Goal: Task Accomplishment & Management: Manage account settings

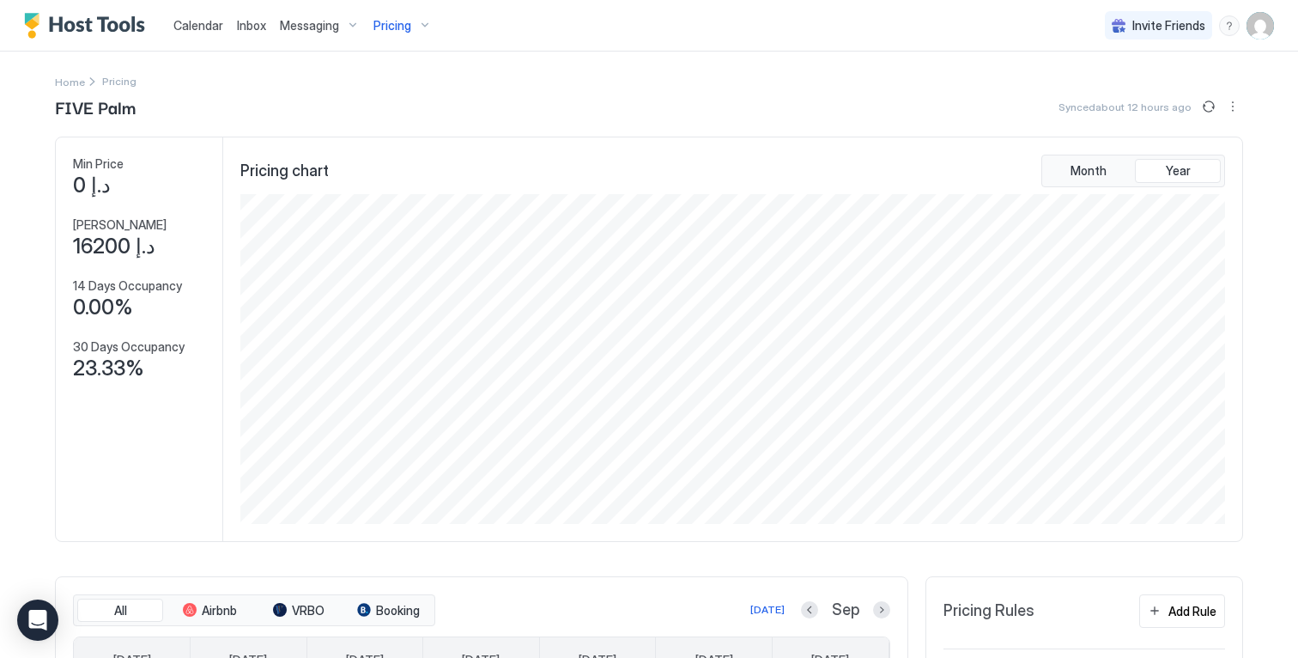
scroll to position [330, 988]
click at [1250, 26] on img "User profile" at bounding box center [1260, 25] width 27 height 27
click at [1190, 97] on div "Settings" at bounding box center [1152, 97] width 218 height 30
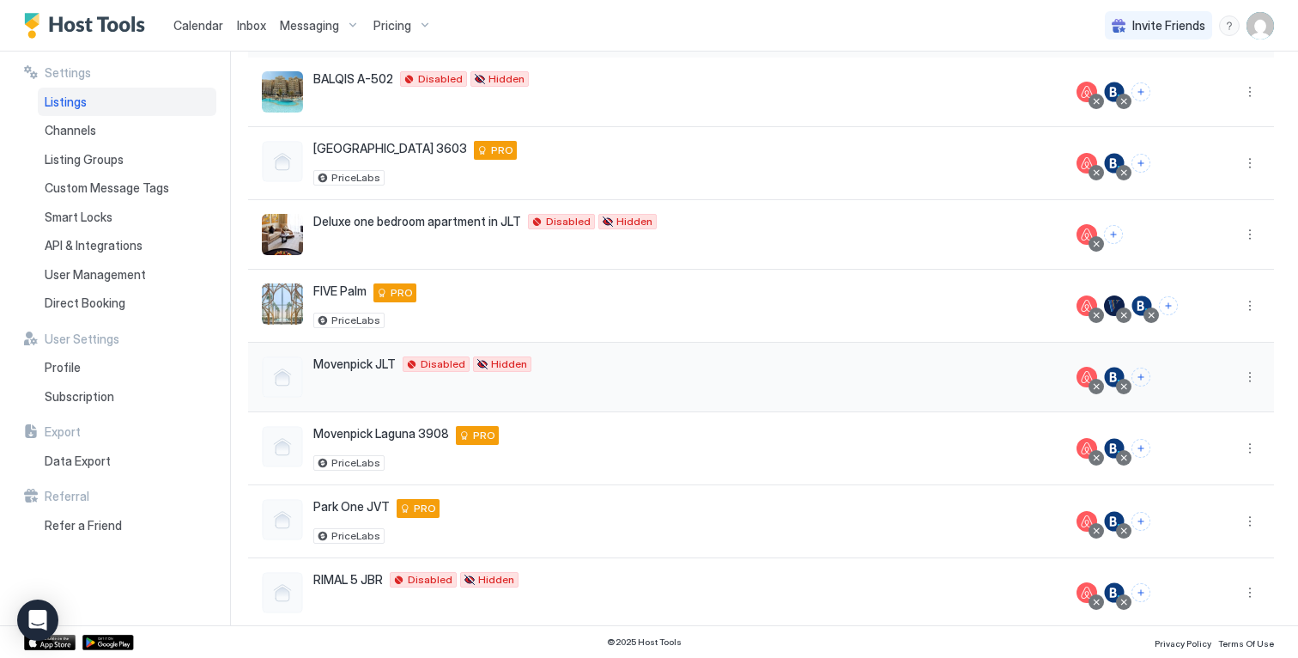
scroll to position [179, 0]
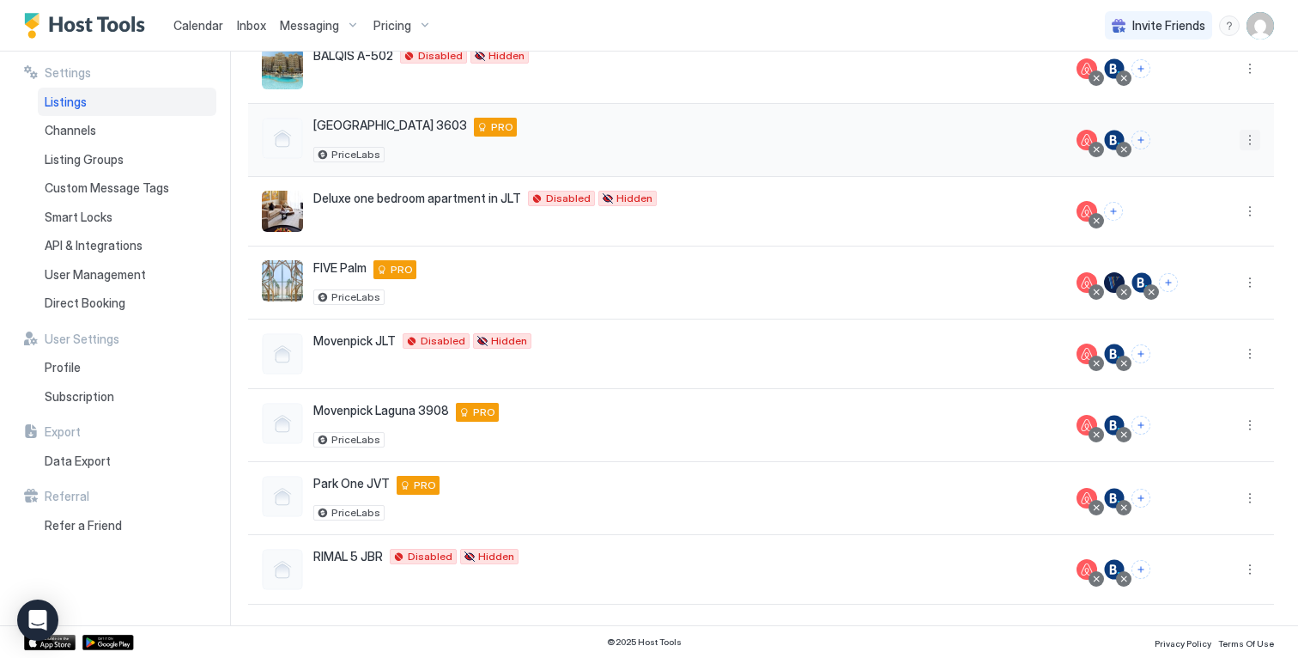
click at [1240, 137] on button "More options" at bounding box center [1250, 140] width 21 height 21
click at [1178, 271] on span "Airbnb Settings" at bounding box center [1196, 274] width 76 height 13
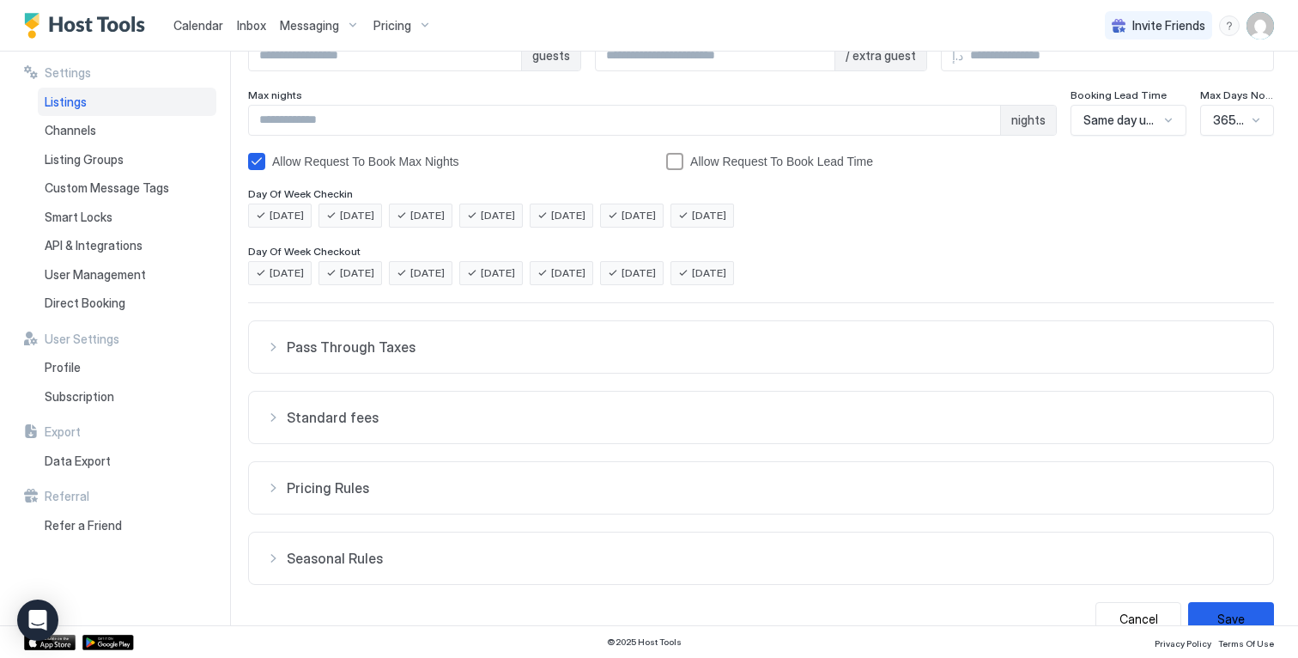
scroll to position [299, 0]
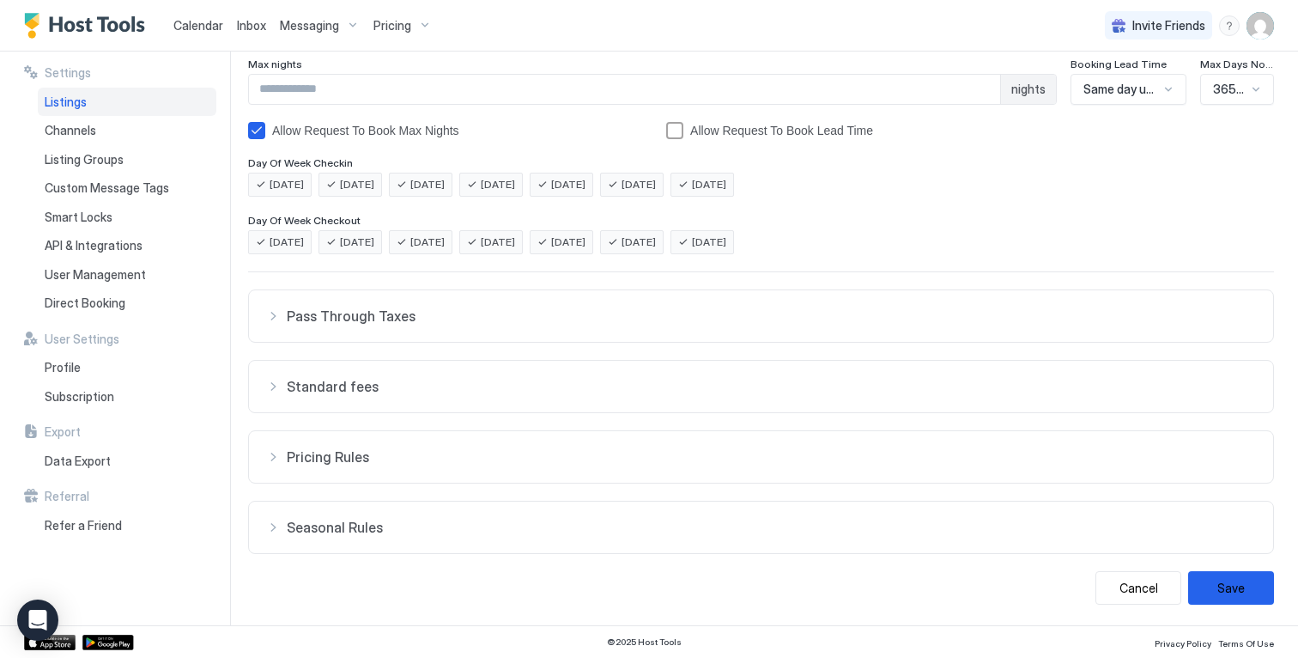
click at [610, 520] on span "Seasonal Rules" at bounding box center [772, 527] width 970 height 17
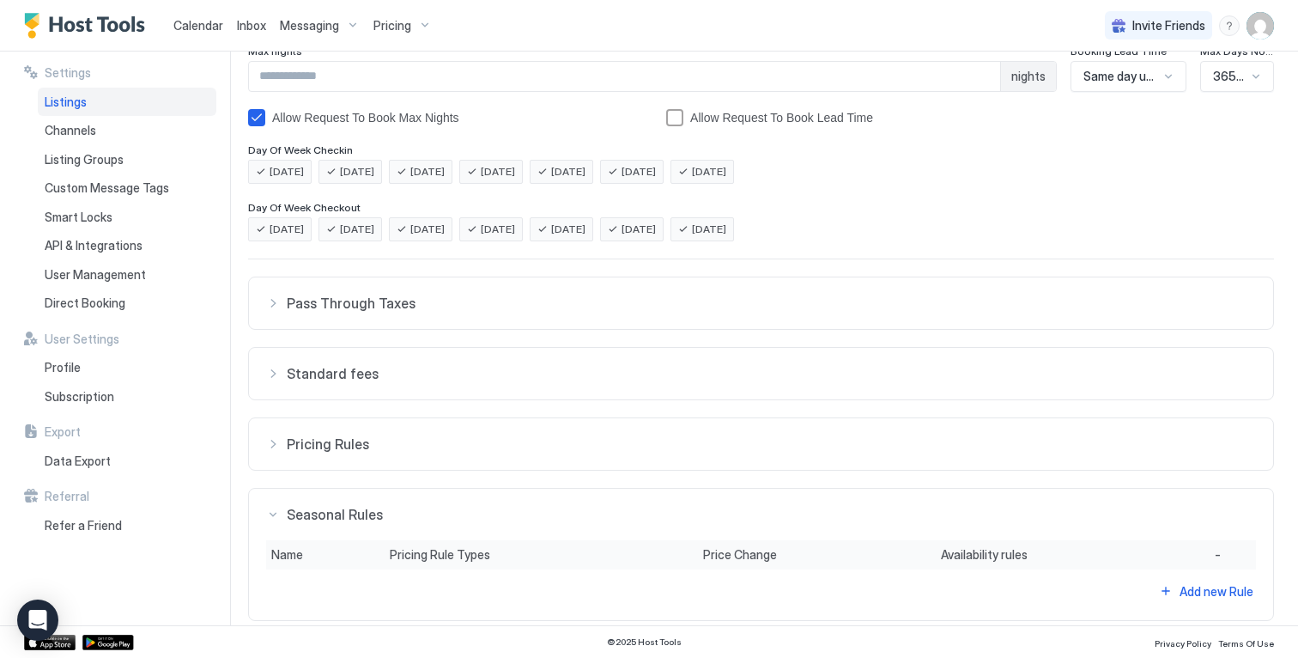
scroll to position [379, 0]
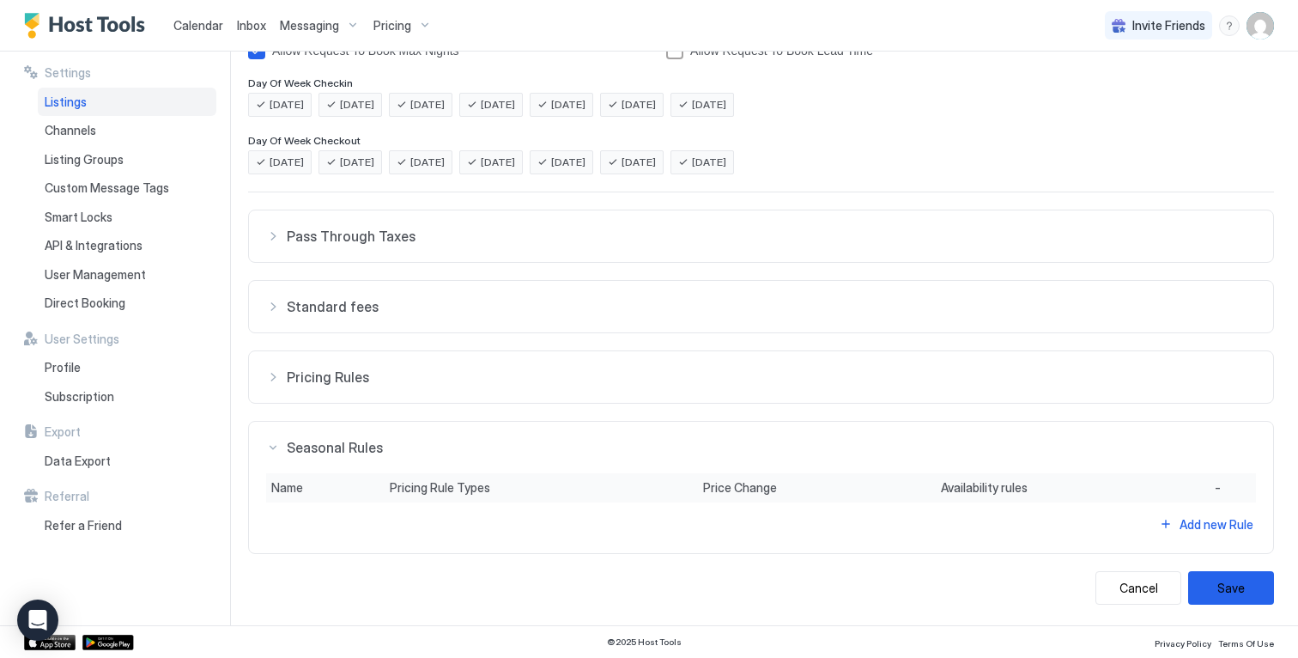
click at [534, 384] on span "Pricing Rules" at bounding box center [772, 376] width 970 height 17
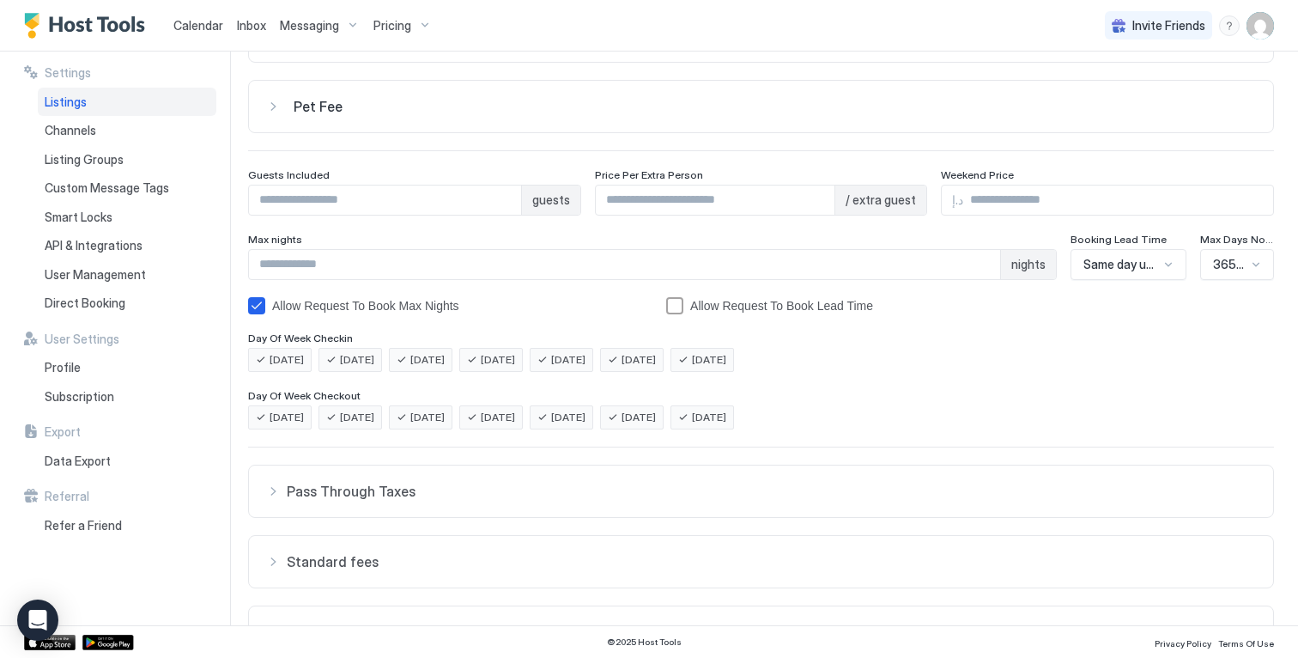
scroll to position [0, 0]
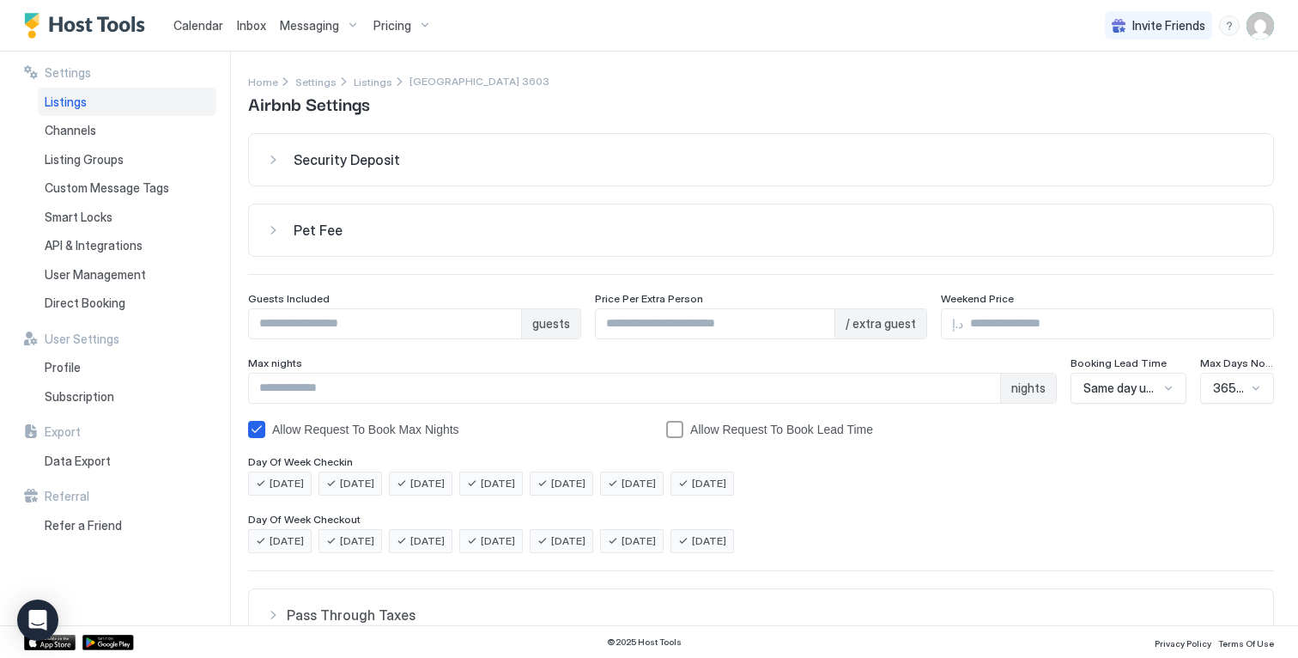
click at [59, 100] on span "Listings" at bounding box center [66, 101] width 42 height 15
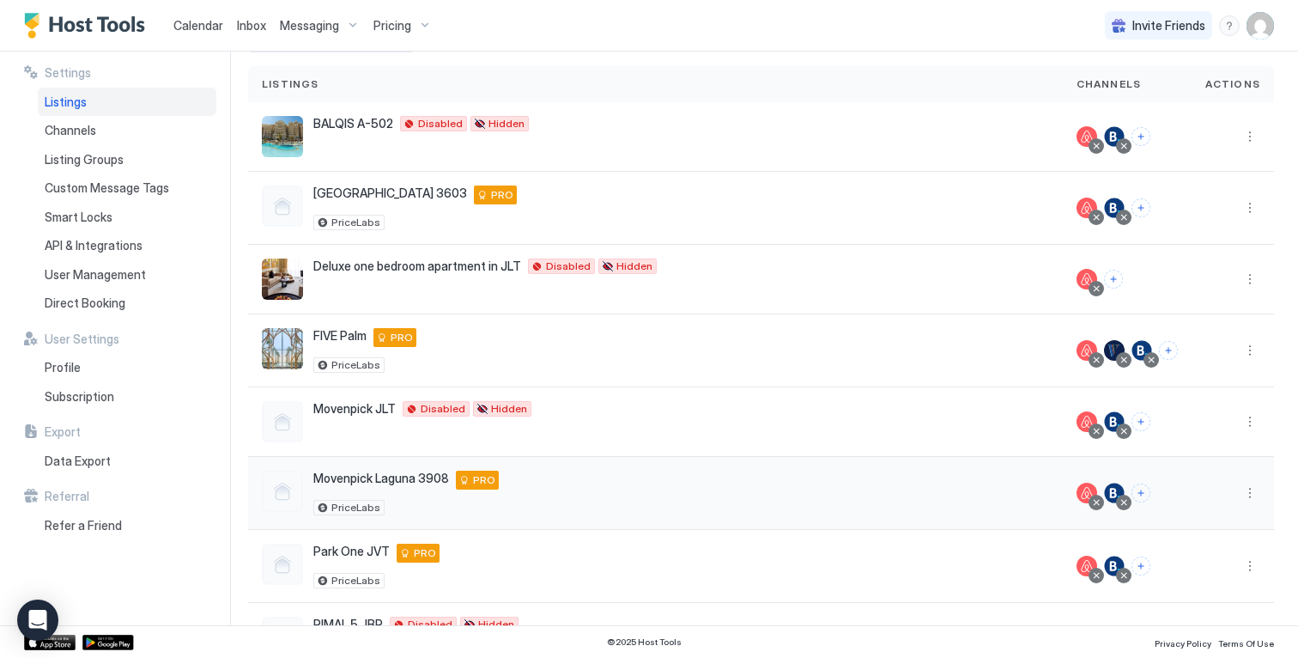
scroll to position [179, 0]
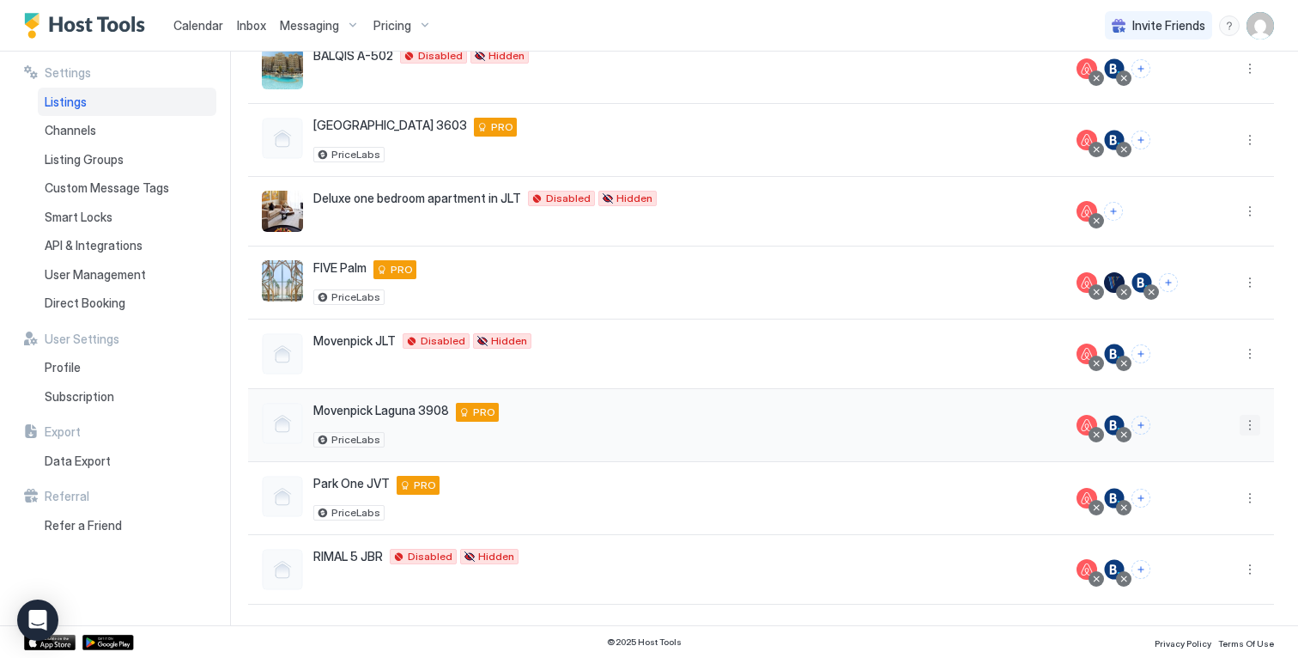
click at [1240, 421] on button "More options" at bounding box center [1250, 425] width 21 height 21
click at [1175, 555] on span "Airbnb Settings" at bounding box center [1196, 559] width 76 height 13
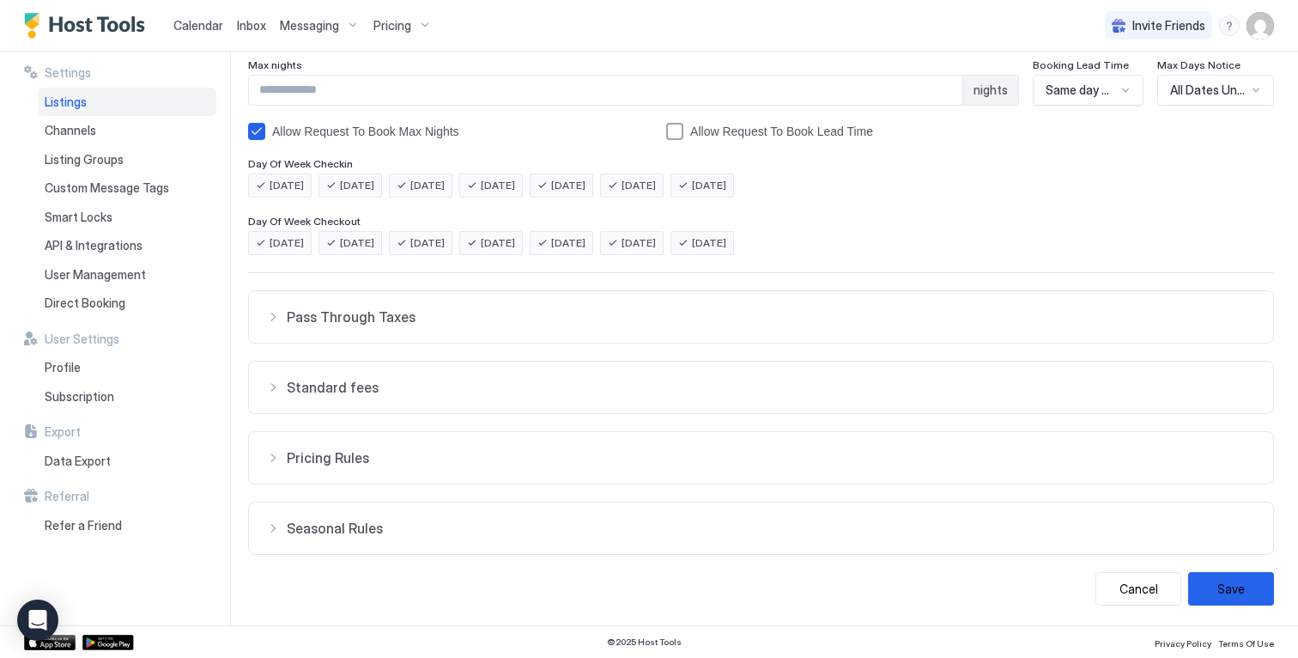
scroll to position [299, 0]
click at [455, 473] on button "Pricing Rules" at bounding box center [761, 457] width 1024 height 52
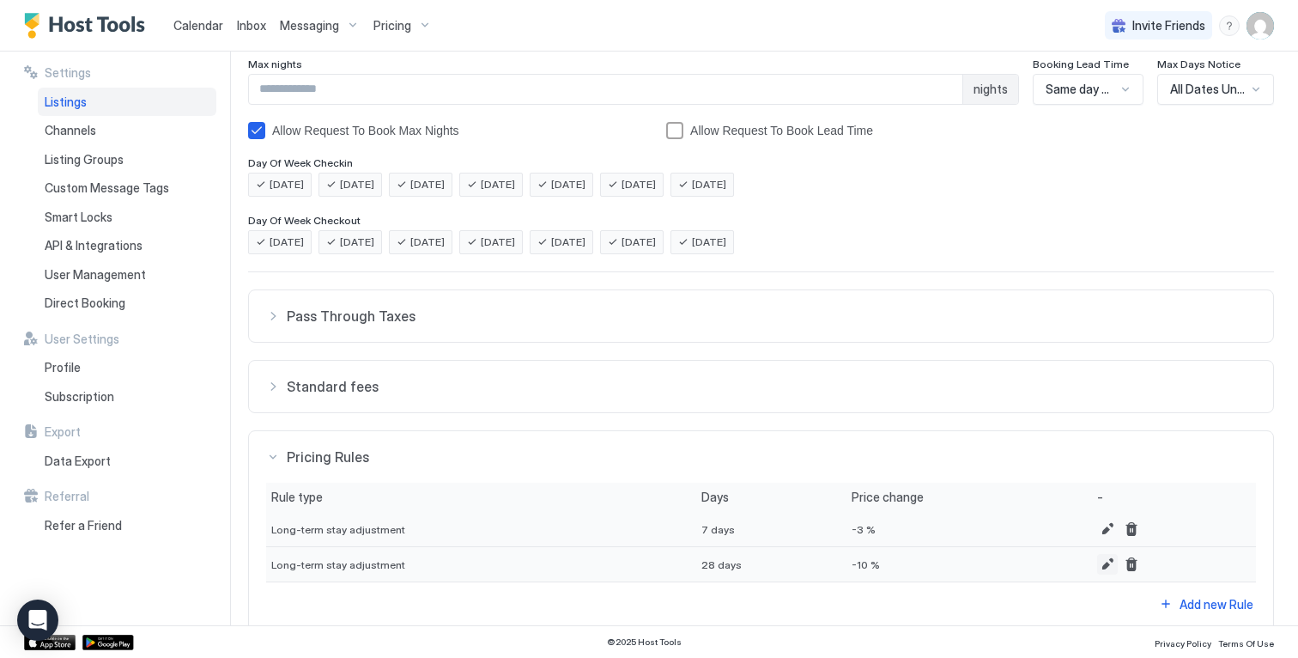
click at [1097, 564] on button "Edit" at bounding box center [1107, 564] width 21 height 21
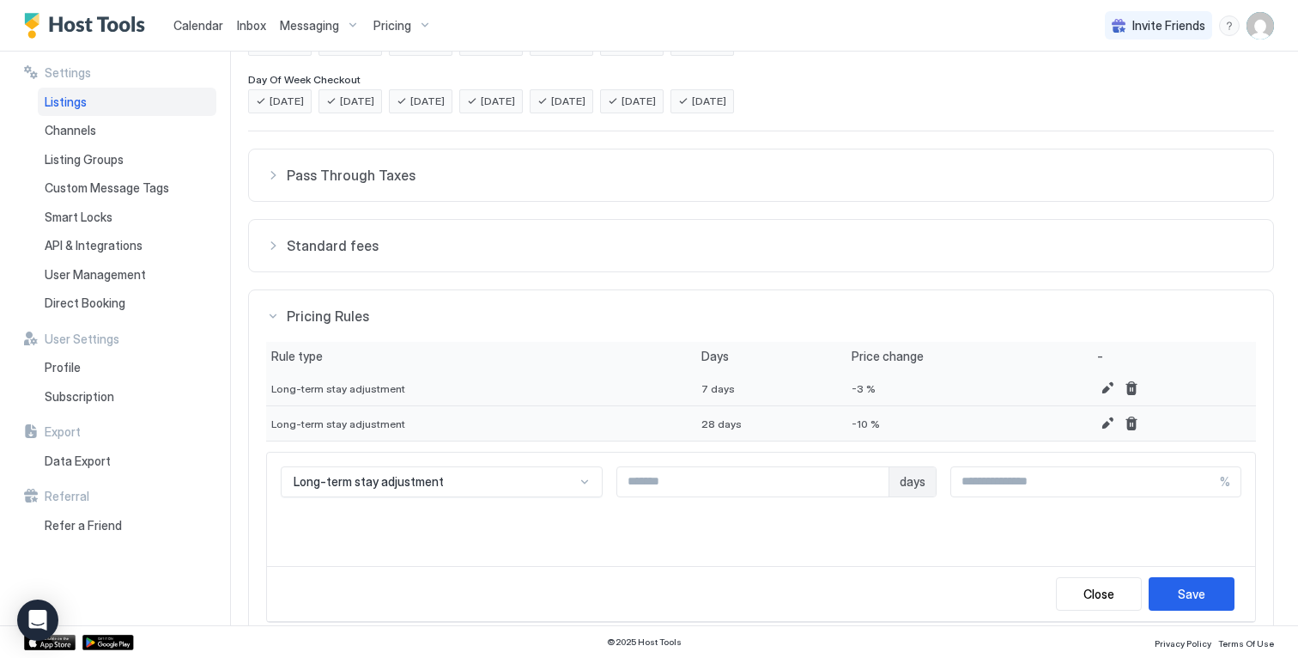
scroll to position [441, 0]
click at [968, 483] on input "***" at bounding box center [1085, 480] width 269 height 29
type input "**"
type input "***"
click at [1178, 591] on div "Save" at bounding box center [1191, 593] width 27 height 18
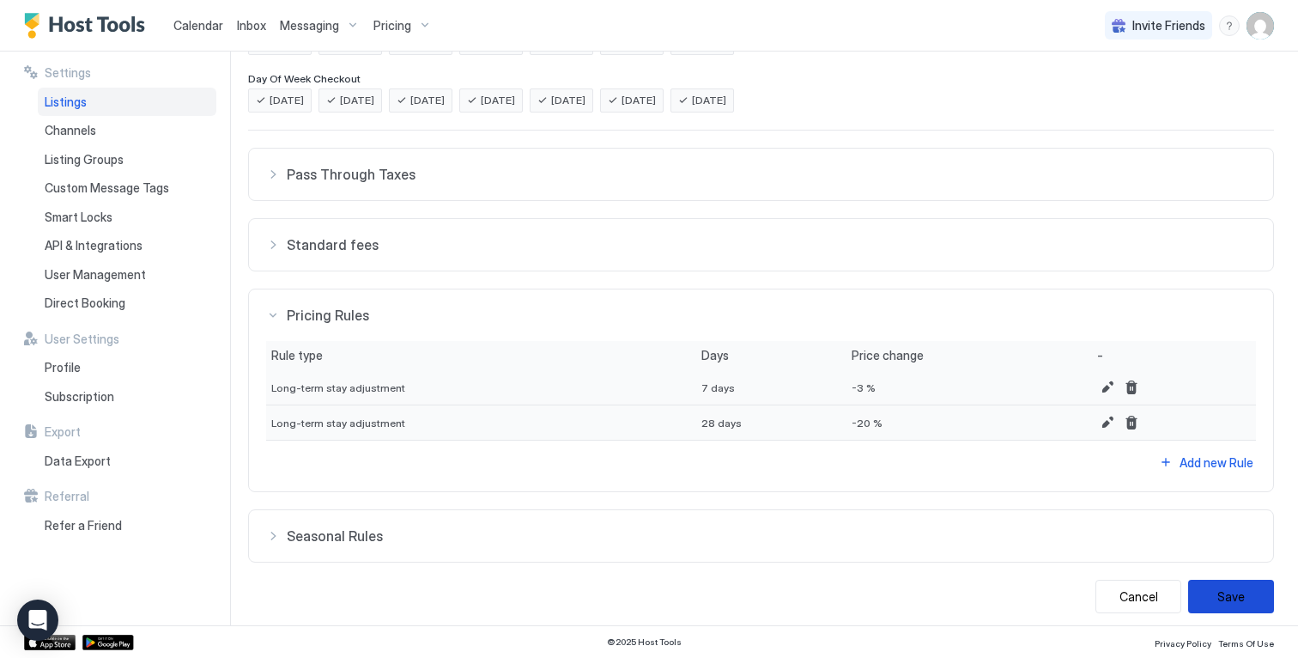
click at [1237, 596] on button "Save" at bounding box center [1231, 596] width 86 height 33
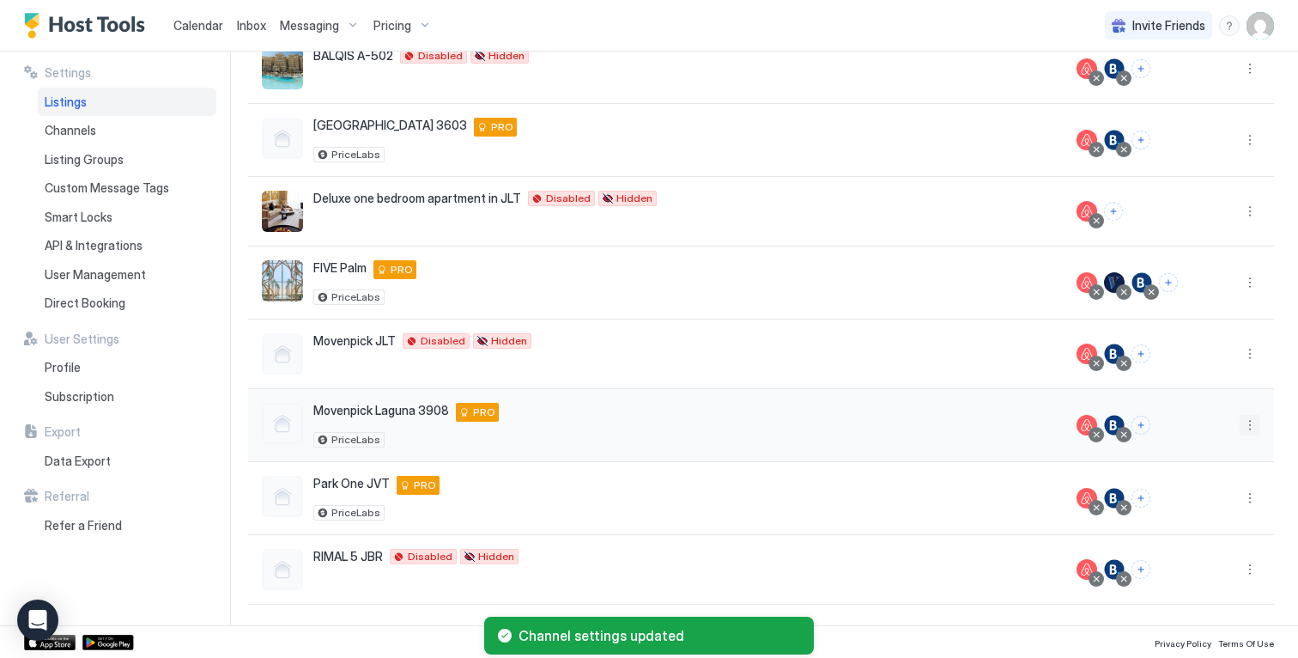
click at [1240, 423] on button "More options" at bounding box center [1250, 425] width 21 height 21
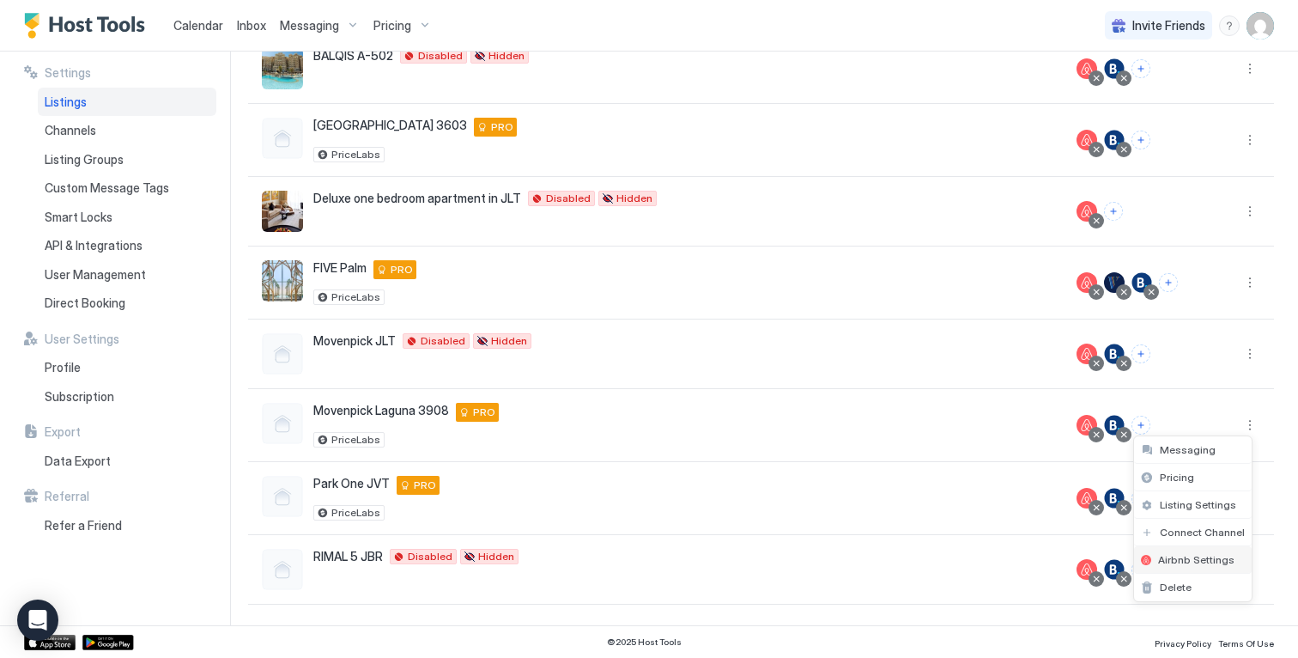
click at [1184, 562] on span "Airbnb Settings" at bounding box center [1196, 559] width 76 height 13
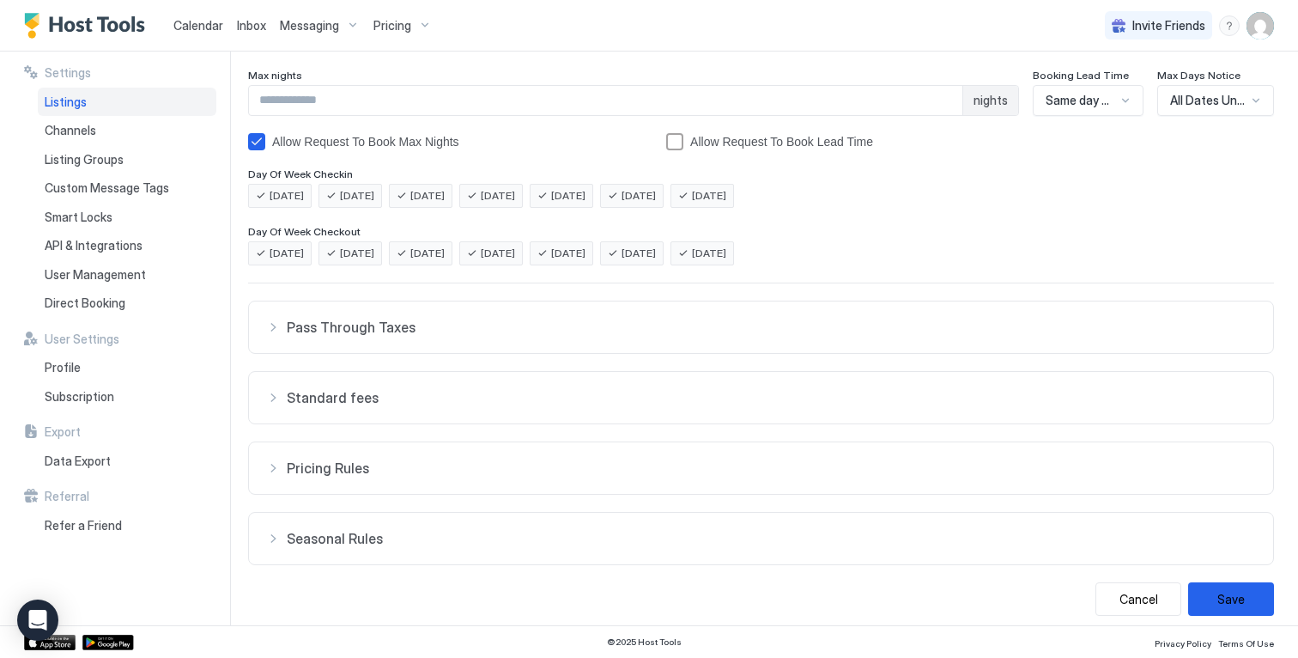
scroll to position [299, 0]
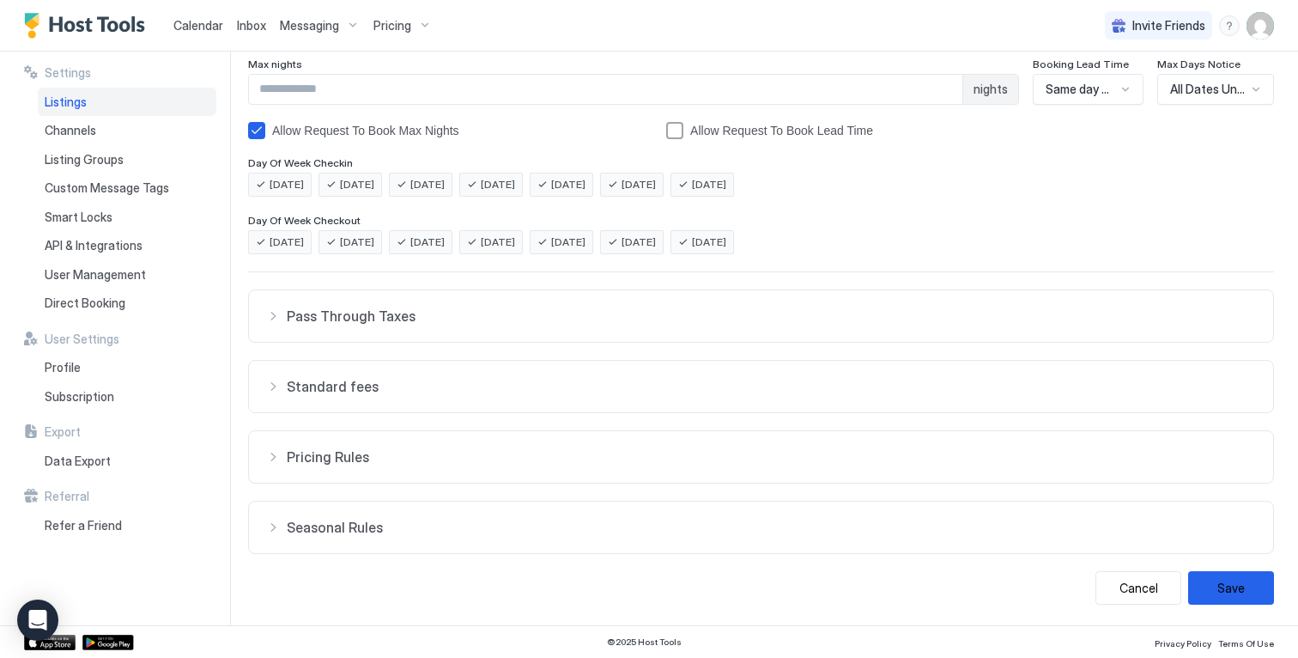
click at [701, 441] on button "Pricing Rules" at bounding box center [761, 457] width 1024 height 52
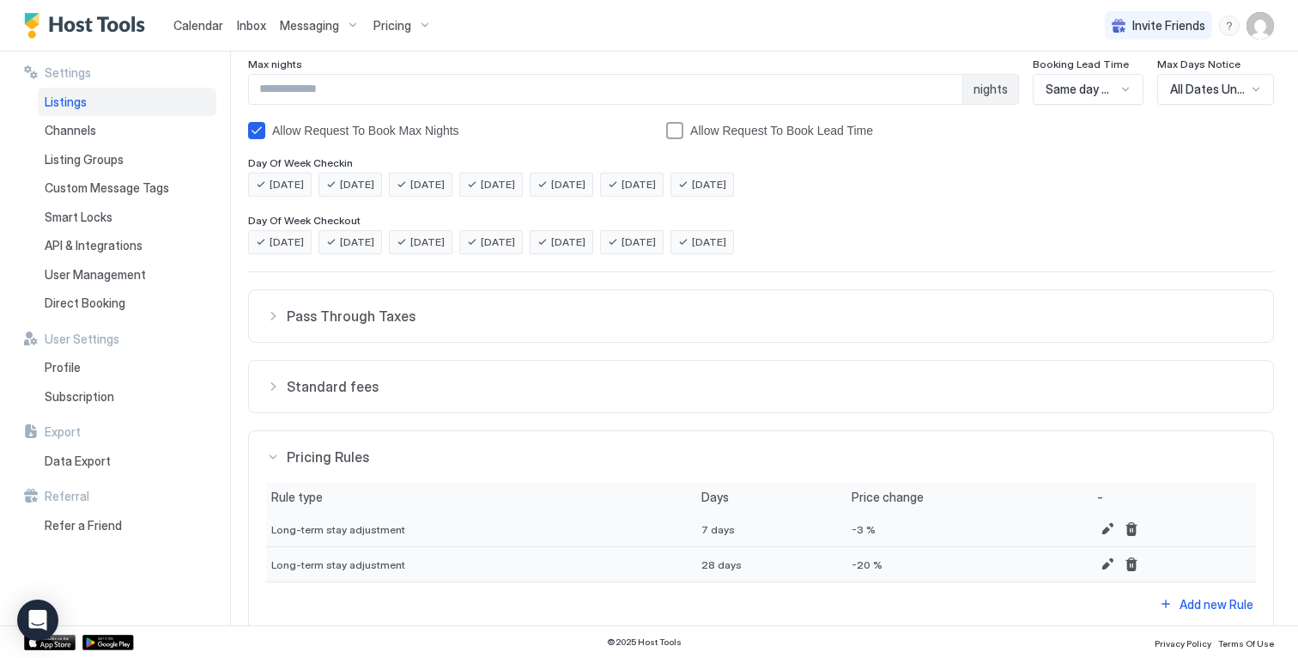
click at [1092, 539] on div at bounding box center [1174, 529] width 164 height 35
click at [1097, 532] on button "Edit" at bounding box center [1107, 529] width 21 height 21
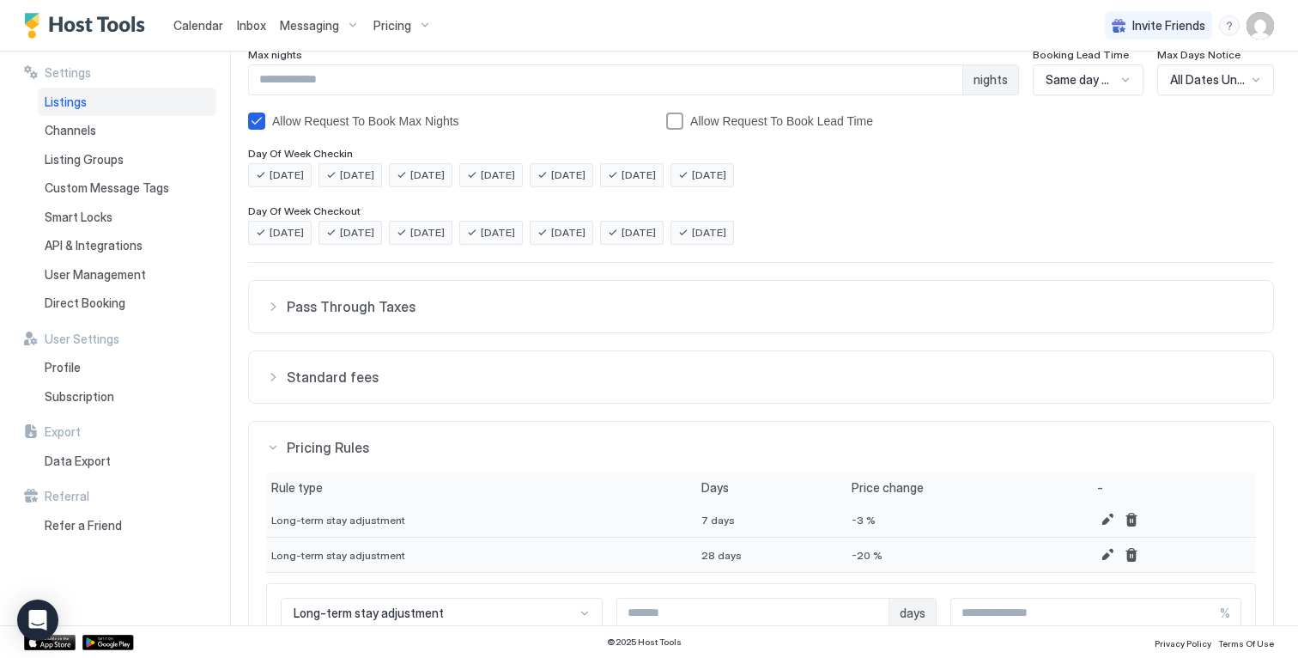
scroll to position [331, 0]
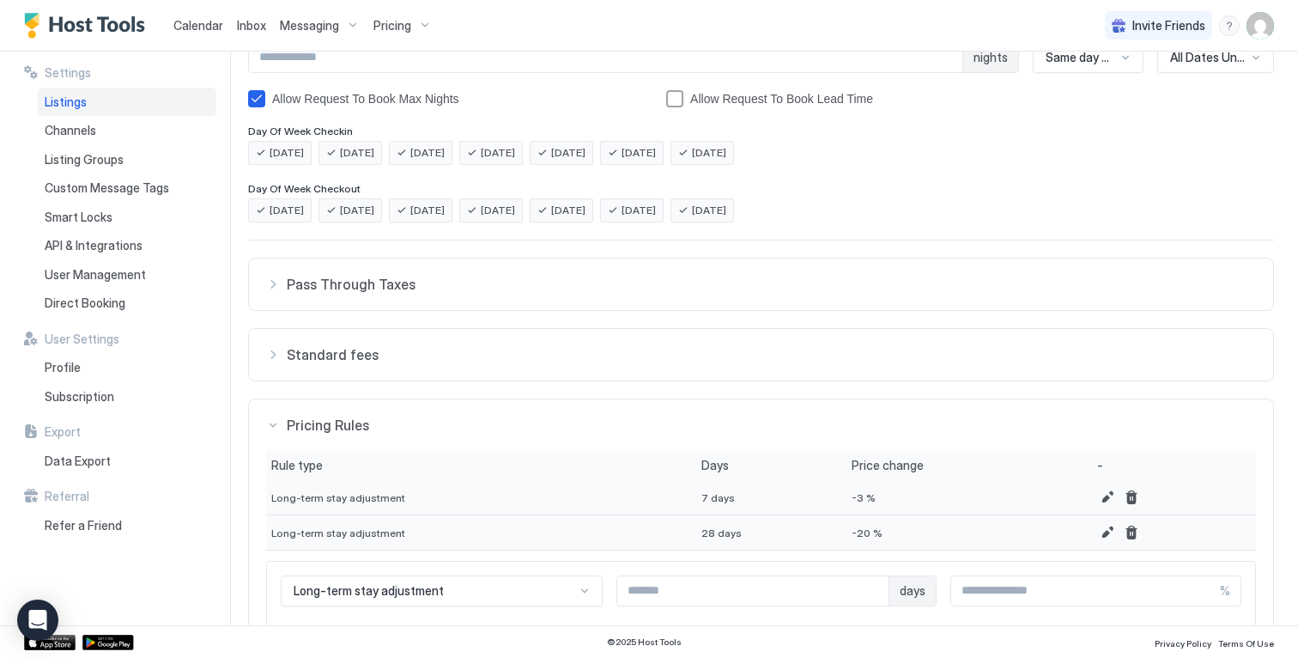
click at [1027, 595] on input "**" at bounding box center [1085, 590] width 269 height 29
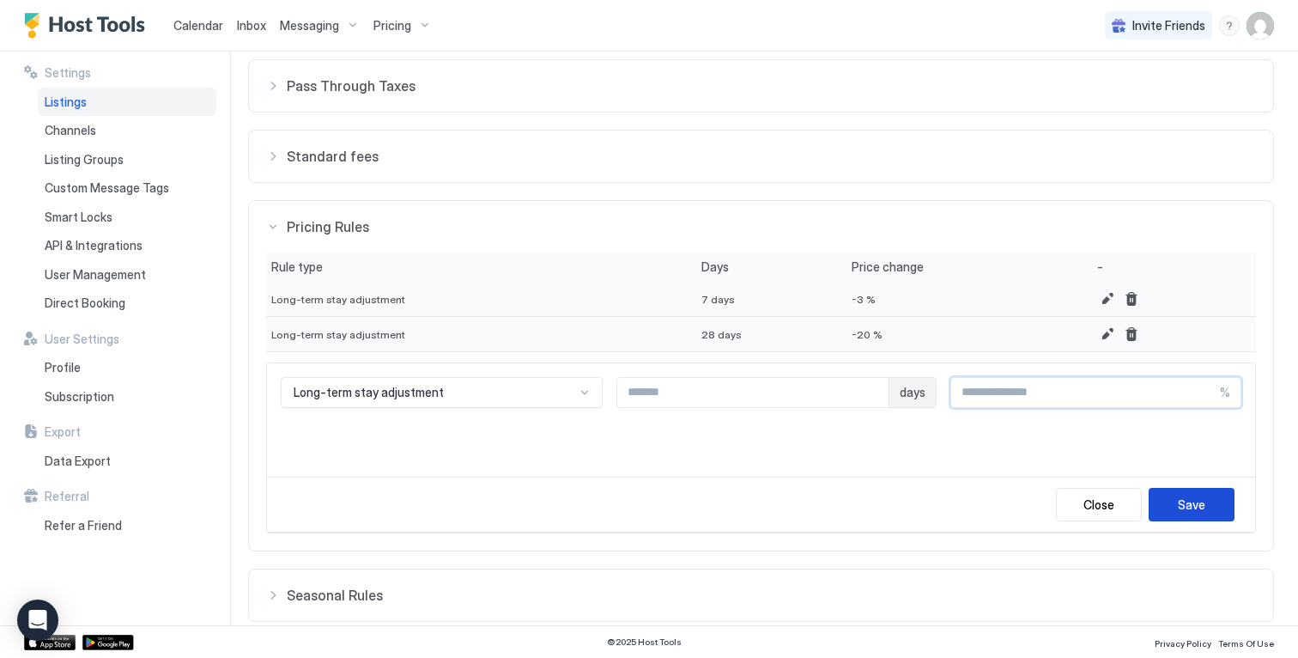
type input "**"
click at [1178, 496] on div "Save" at bounding box center [1191, 504] width 27 height 18
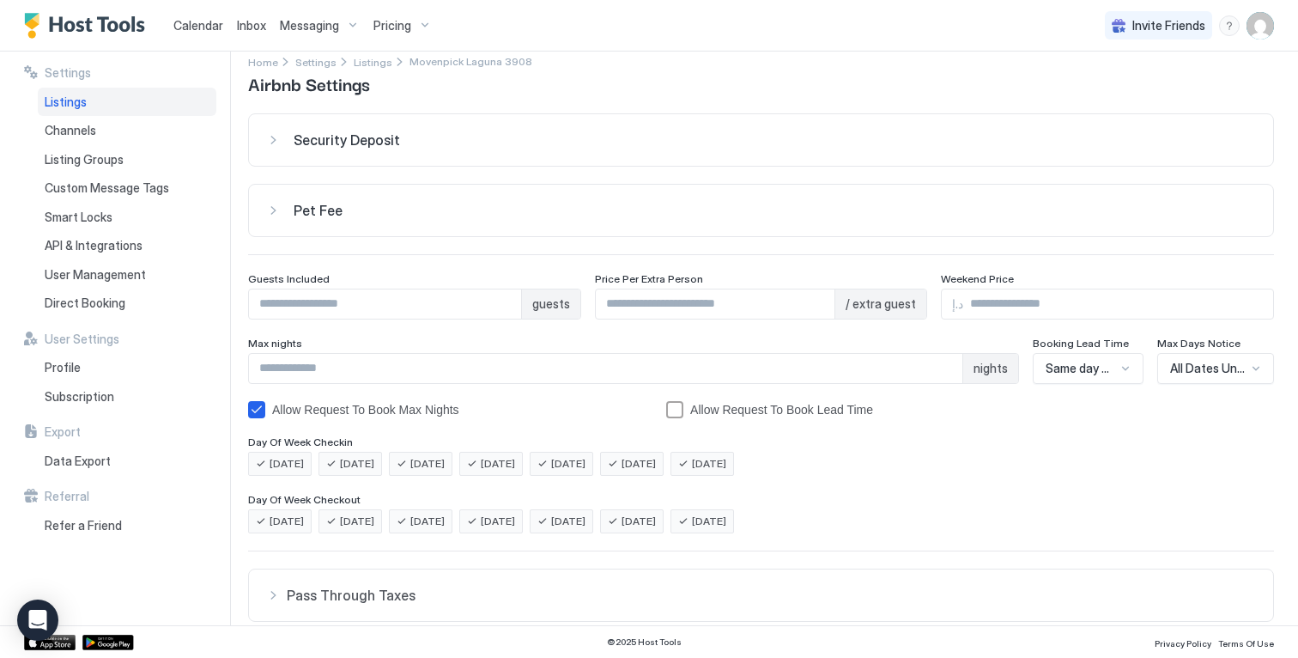
scroll to position [16, 0]
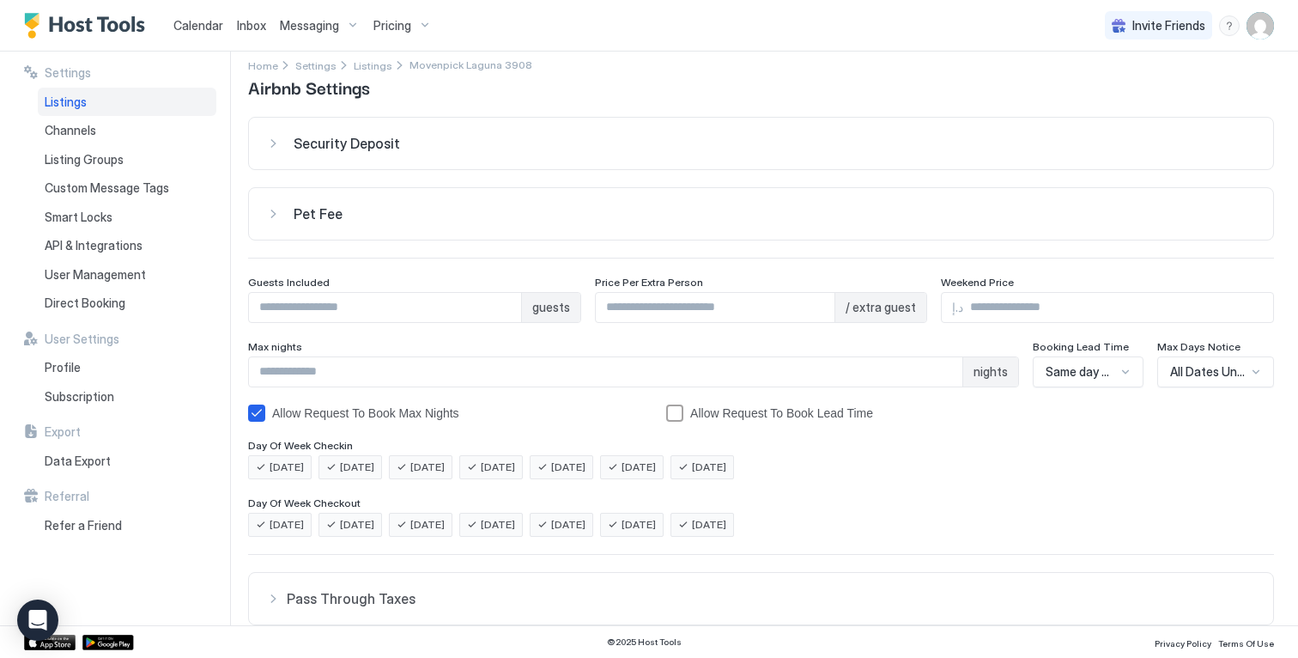
type input "*"
click at [501, 309] on input "*" at bounding box center [385, 307] width 272 height 29
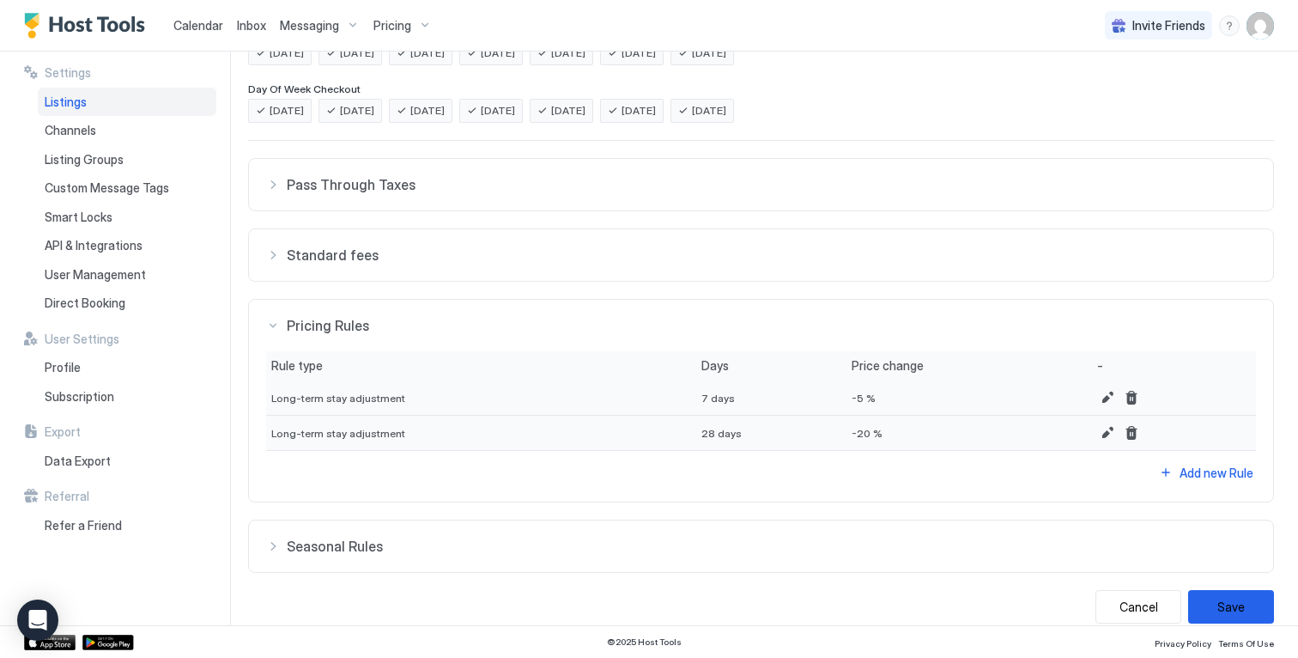
scroll to position [449, 0]
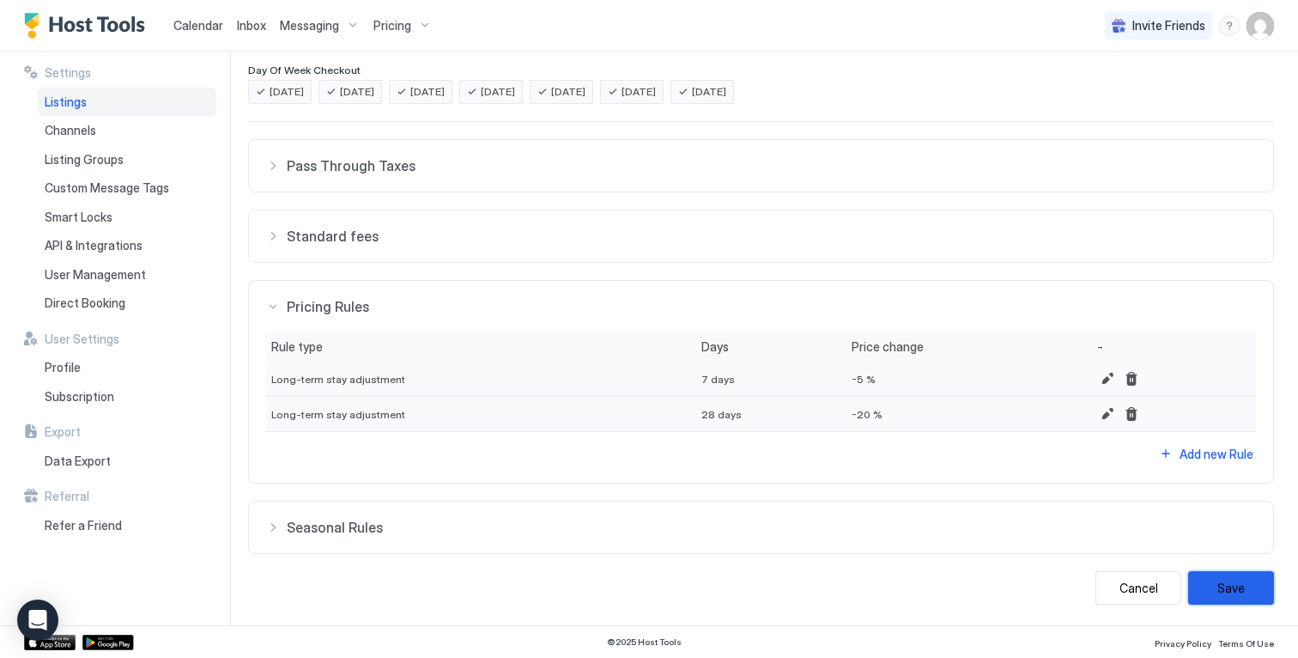
click at [1216, 589] on button "Save" at bounding box center [1231, 587] width 86 height 33
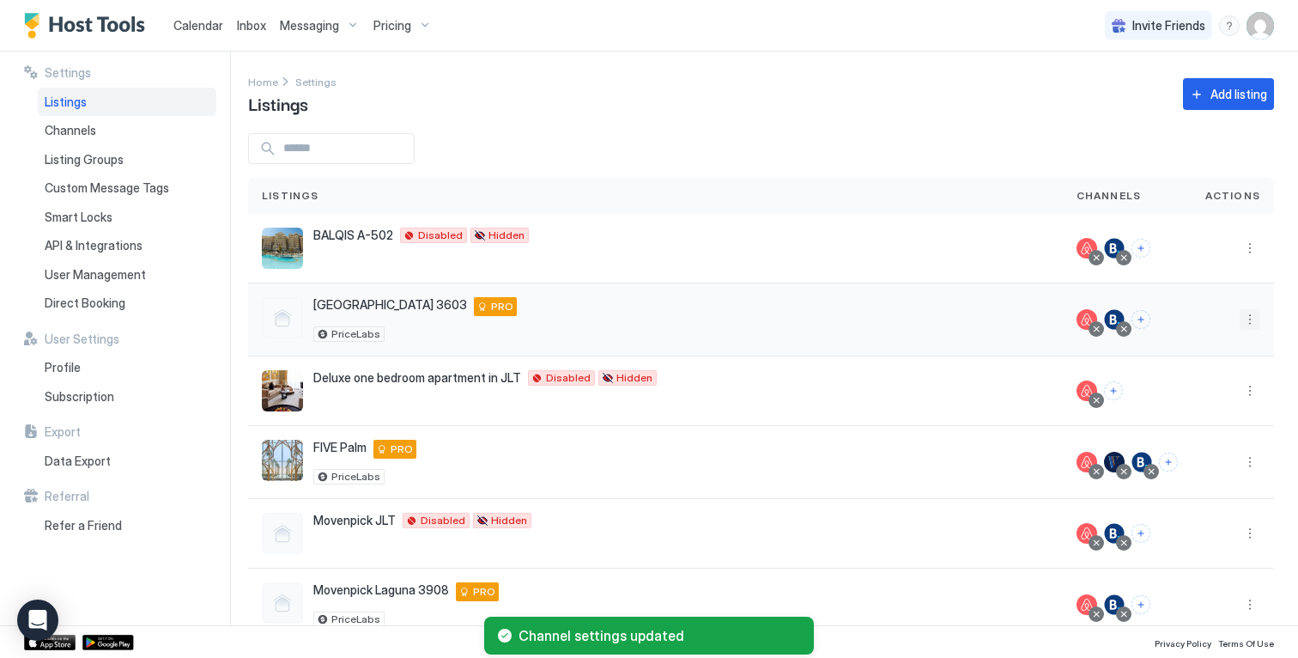
click at [1240, 320] on button "More options" at bounding box center [1250, 319] width 21 height 21
click at [1196, 449] on span "Airbnb Settings" at bounding box center [1196, 453] width 76 height 13
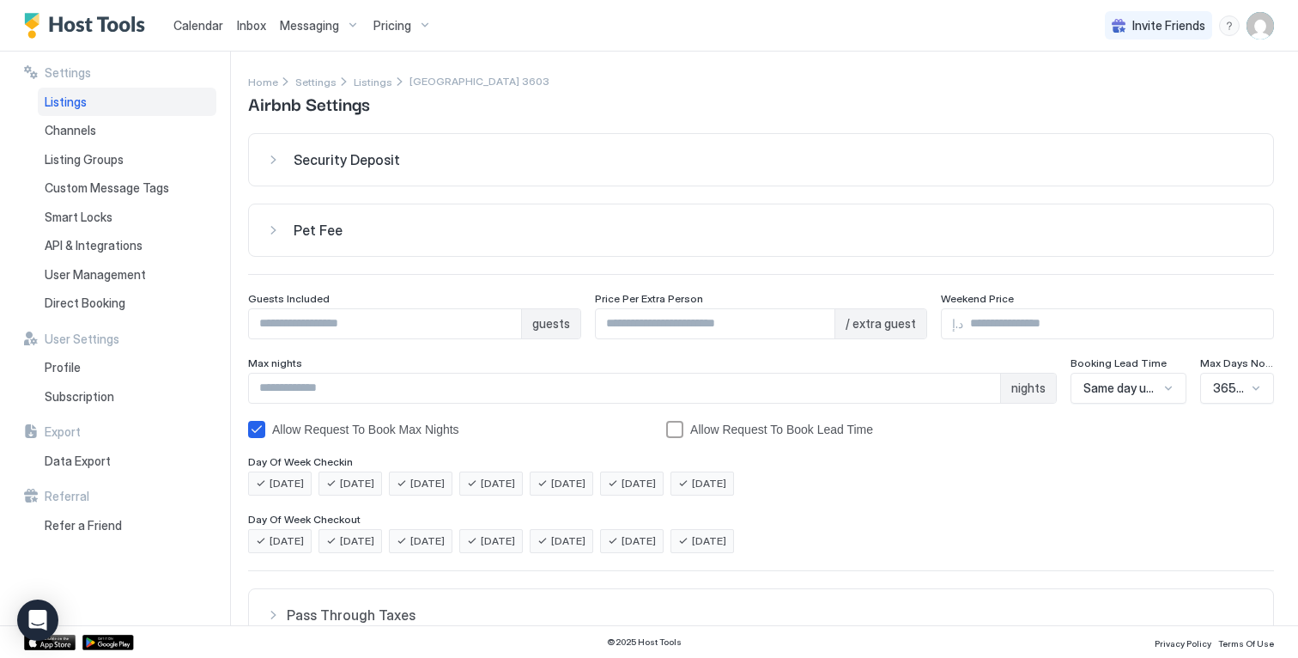
click at [429, 155] on div "Security Deposit" at bounding box center [775, 159] width 963 height 17
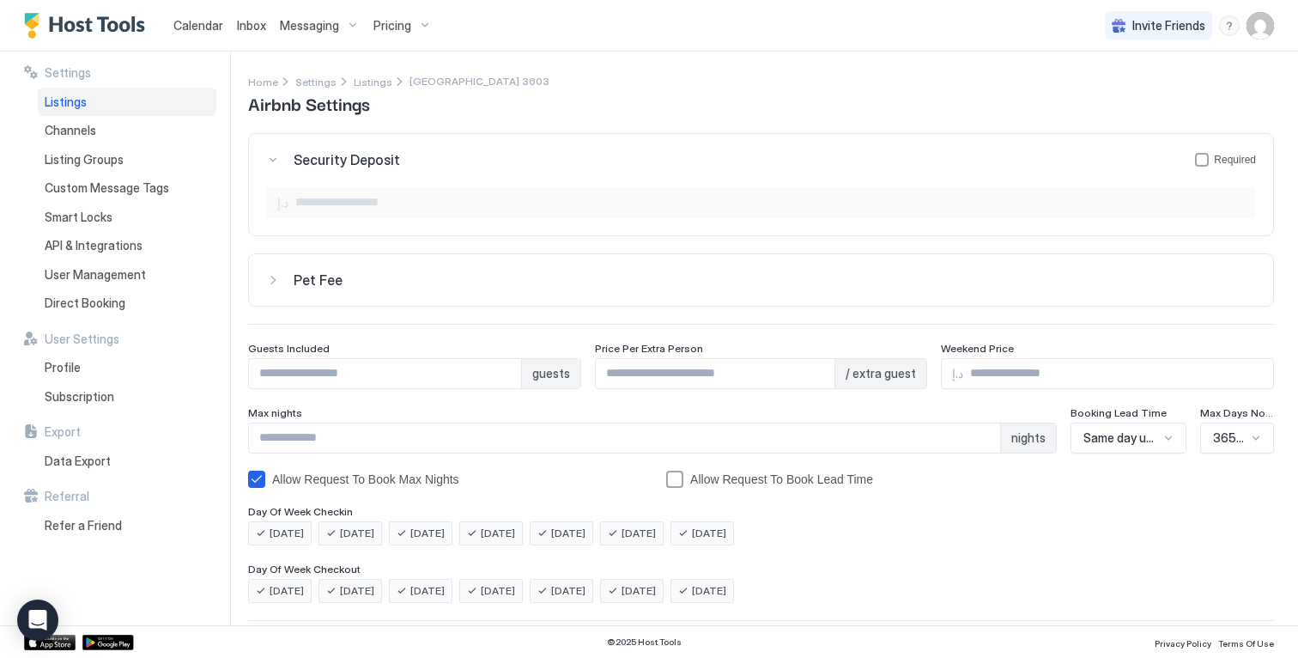
click at [419, 286] on div "Pet Fee" at bounding box center [775, 279] width 963 height 17
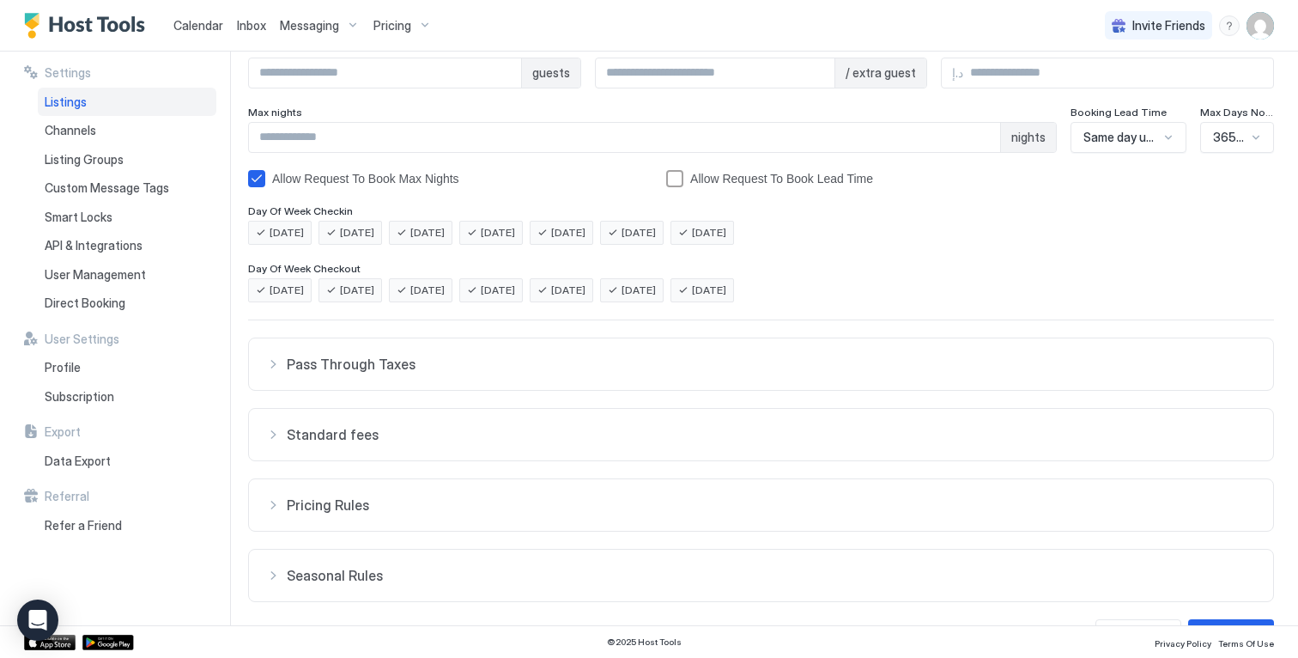
scroll to position [392, 0]
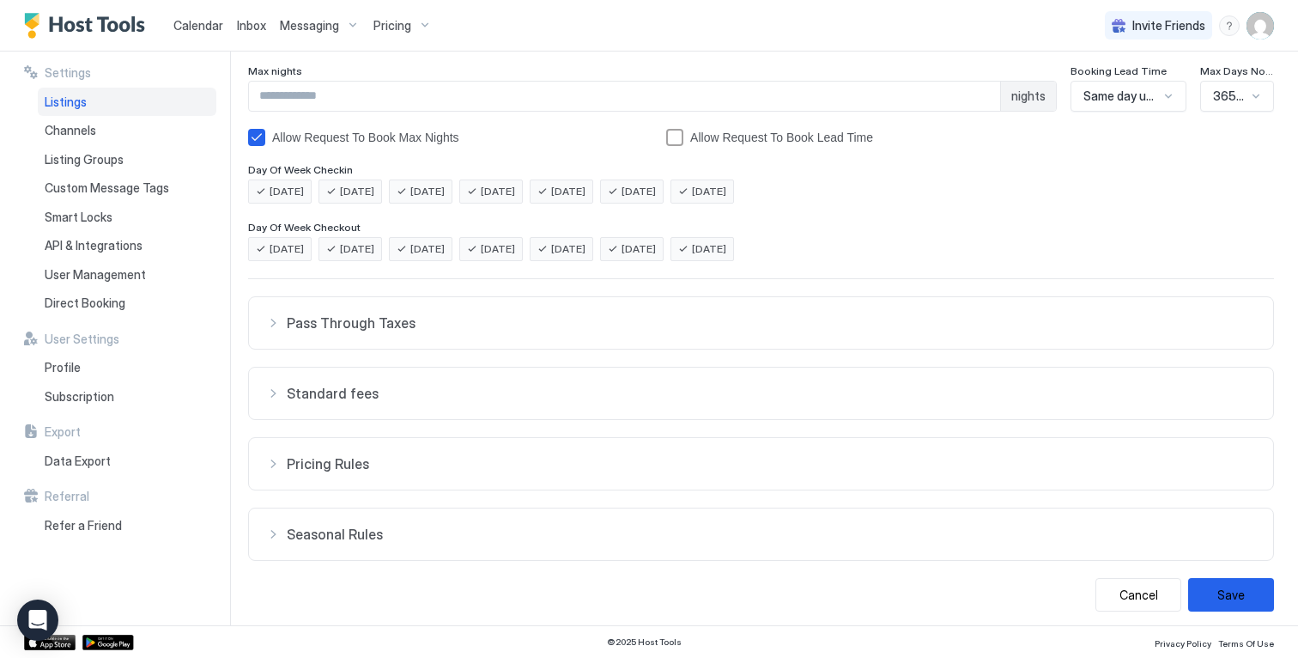
click at [908, 314] on span "Pass Through Taxes" at bounding box center [772, 322] width 970 height 17
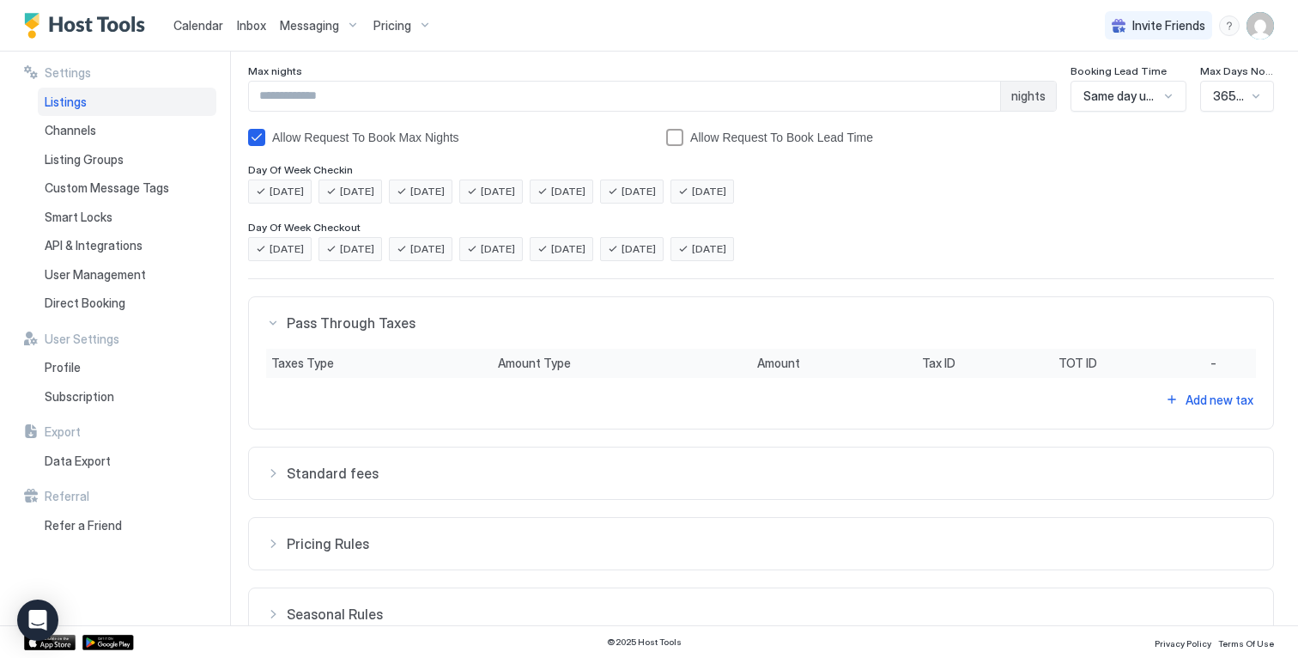
click at [883, 480] on span "Standard fees" at bounding box center [772, 473] width 970 height 17
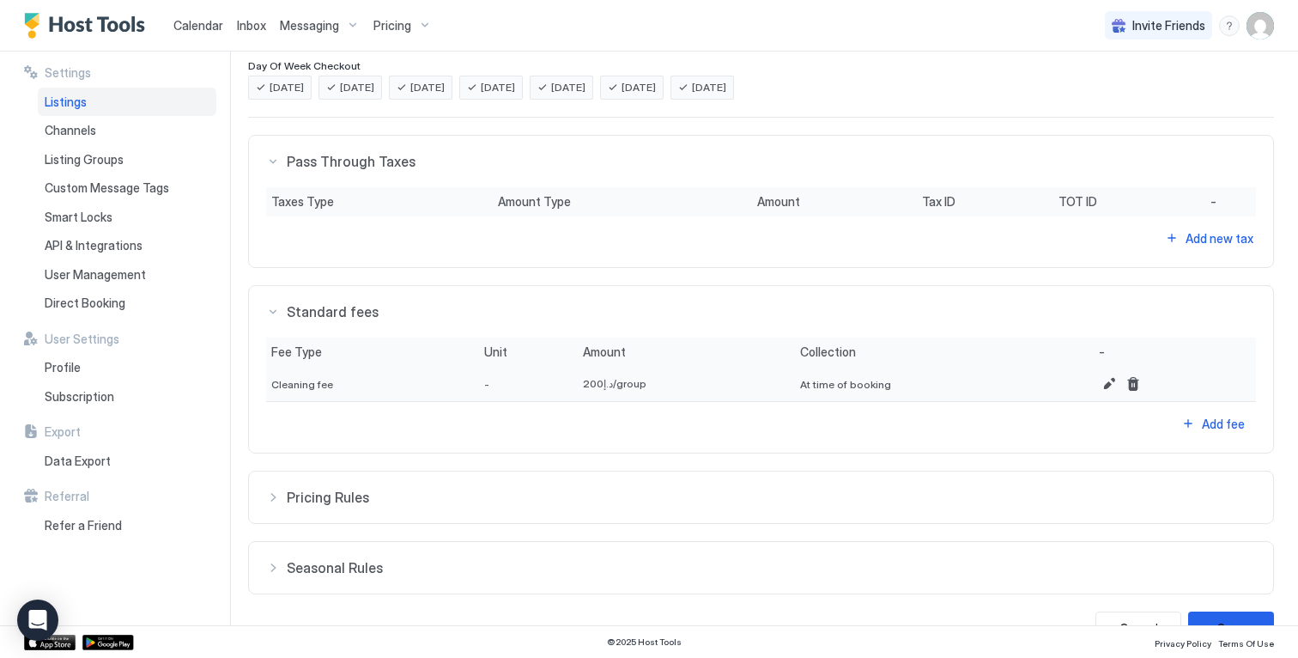
scroll to position [574, 0]
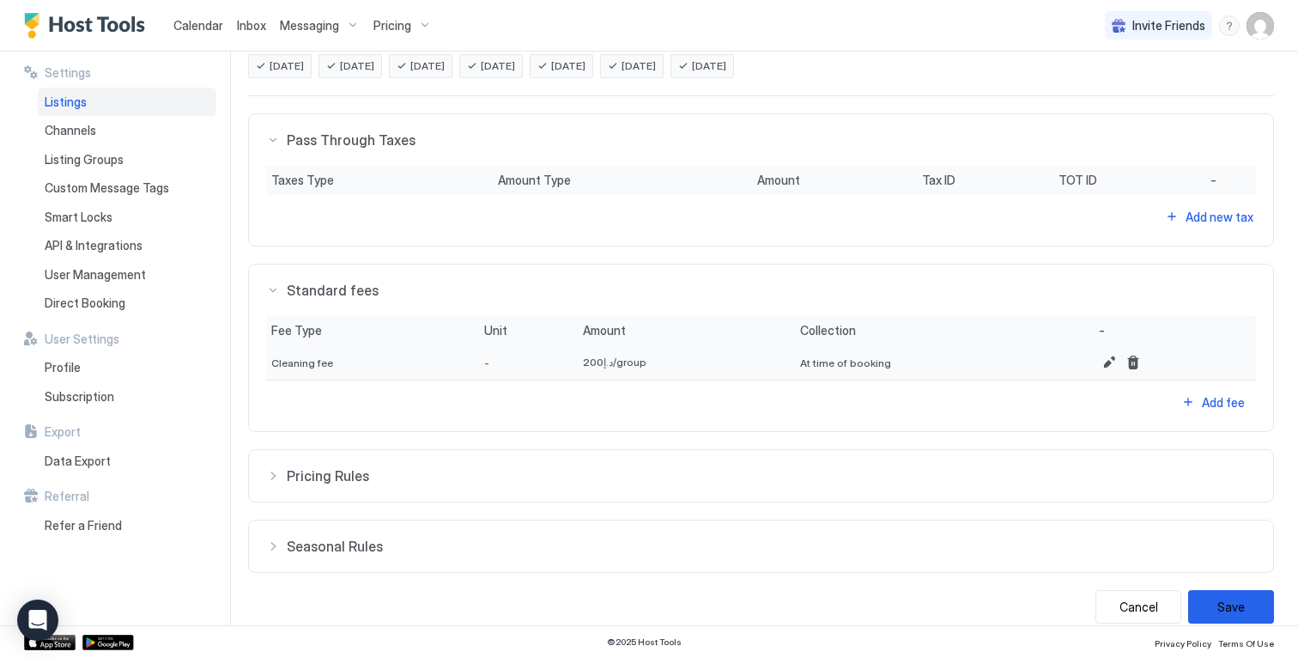
click at [896, 463] on button "Pricing Rules" at bounding box center [761, 476] width 1024 height 52
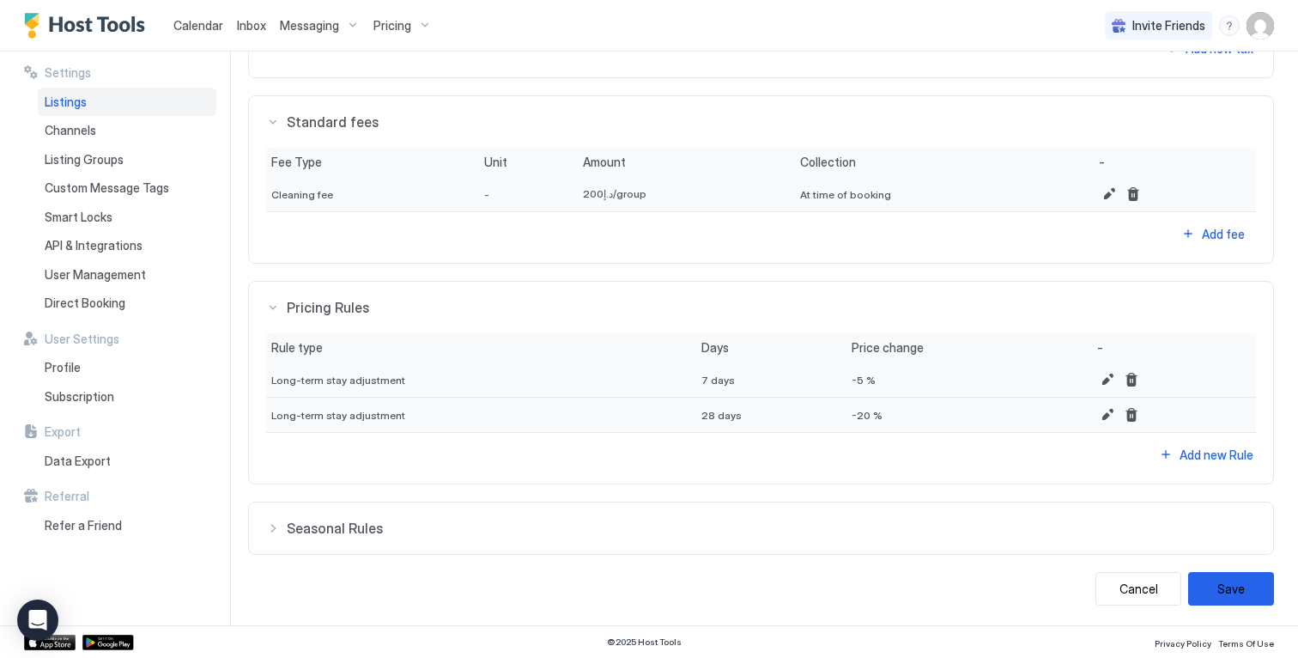
scroll to position [744, 0]
click at [863, 527] on span "Seasonal Rules" at bounding box center [772, 527] width 970 height 17
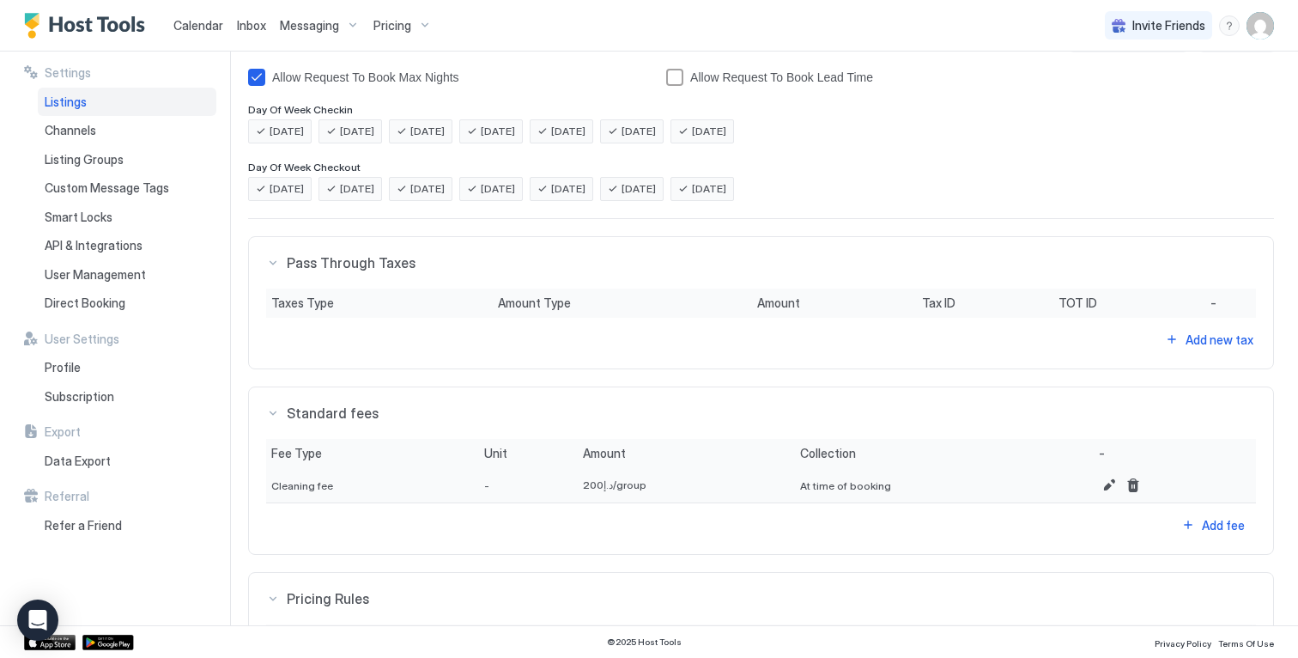
scroll to position [0, 0]
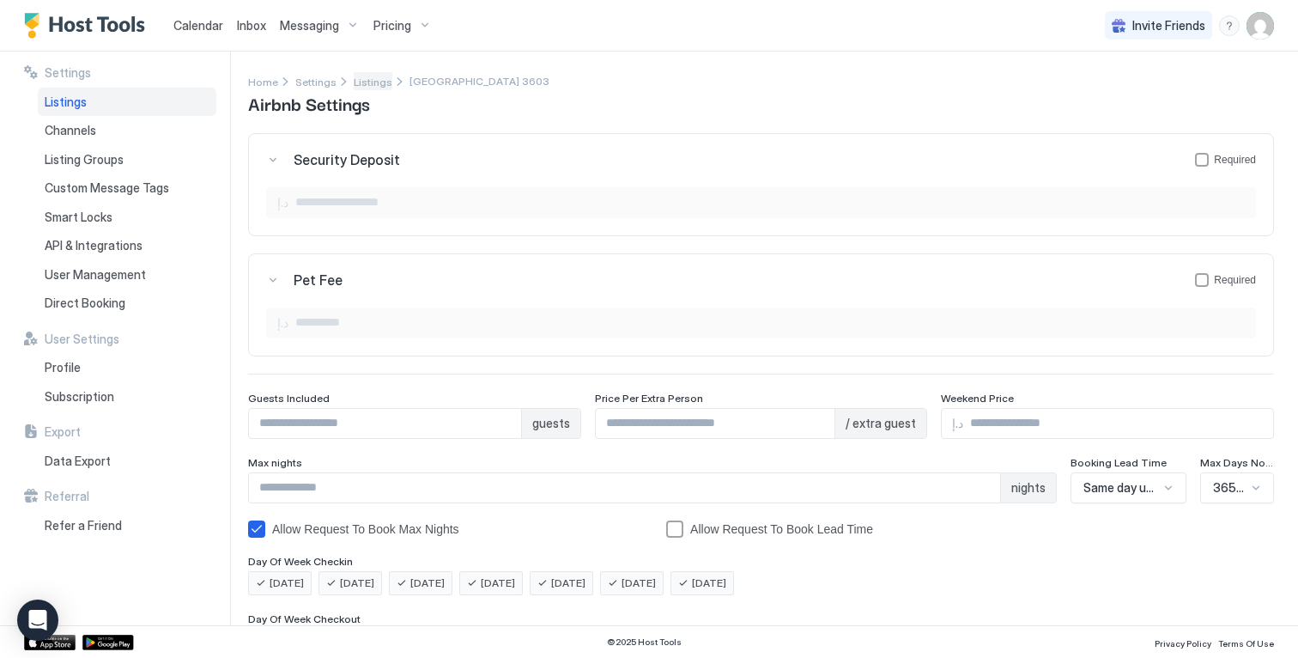
click at [373, 84] on span "Listings" at bounding box center [373, 82] width 39 height 13
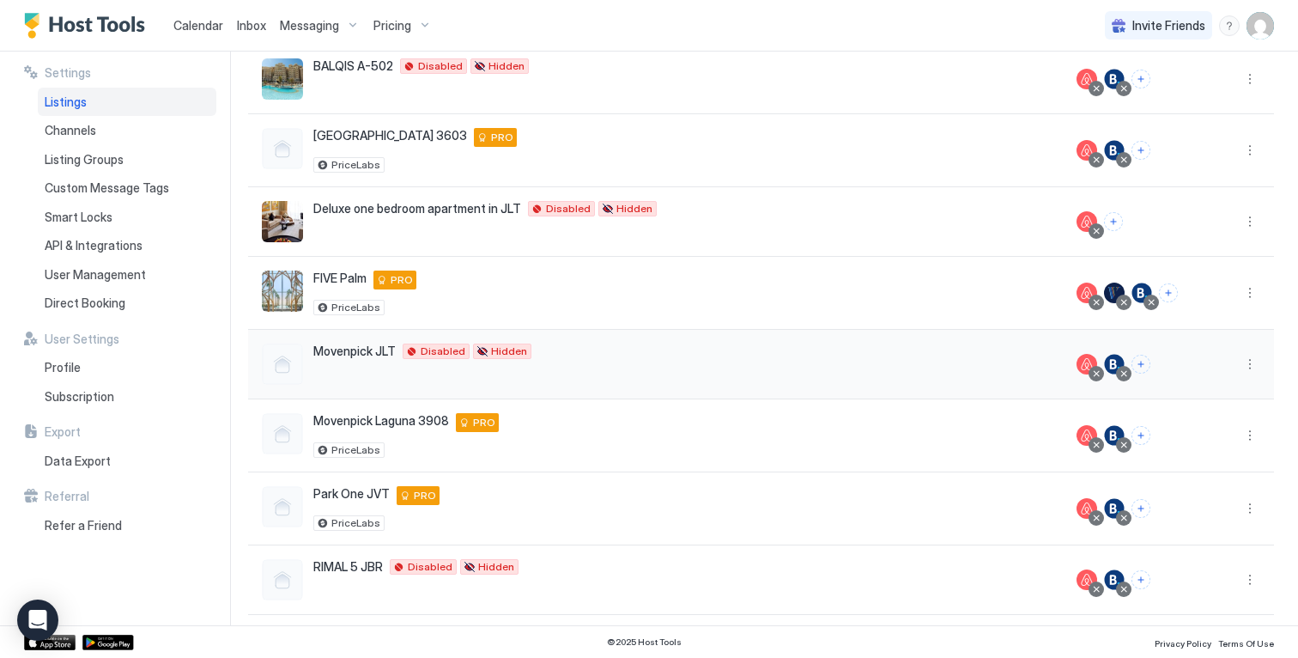
scroll to position [179, 0]
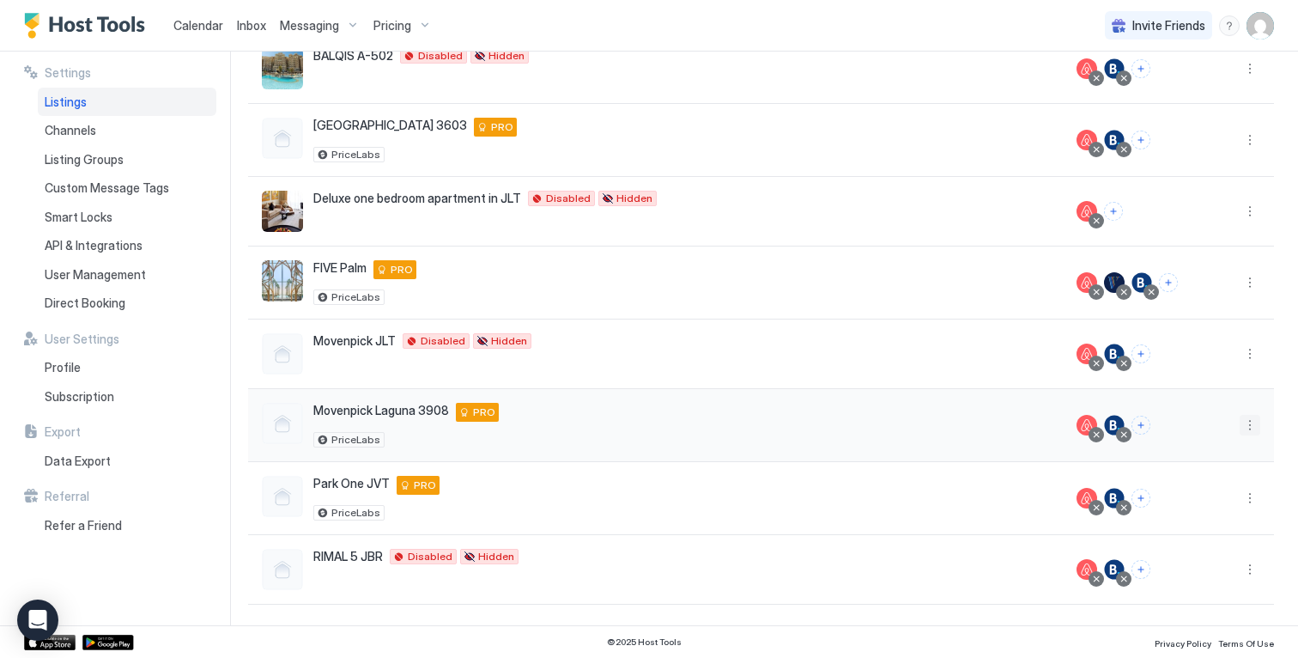
click at [1242, 427] on button "More options" at bounding box center [1250, 425] width 21 height 21
click at [1184, 557] on span "Airbnb Settings" at bounding box center [1196, 559] width 76 height 13
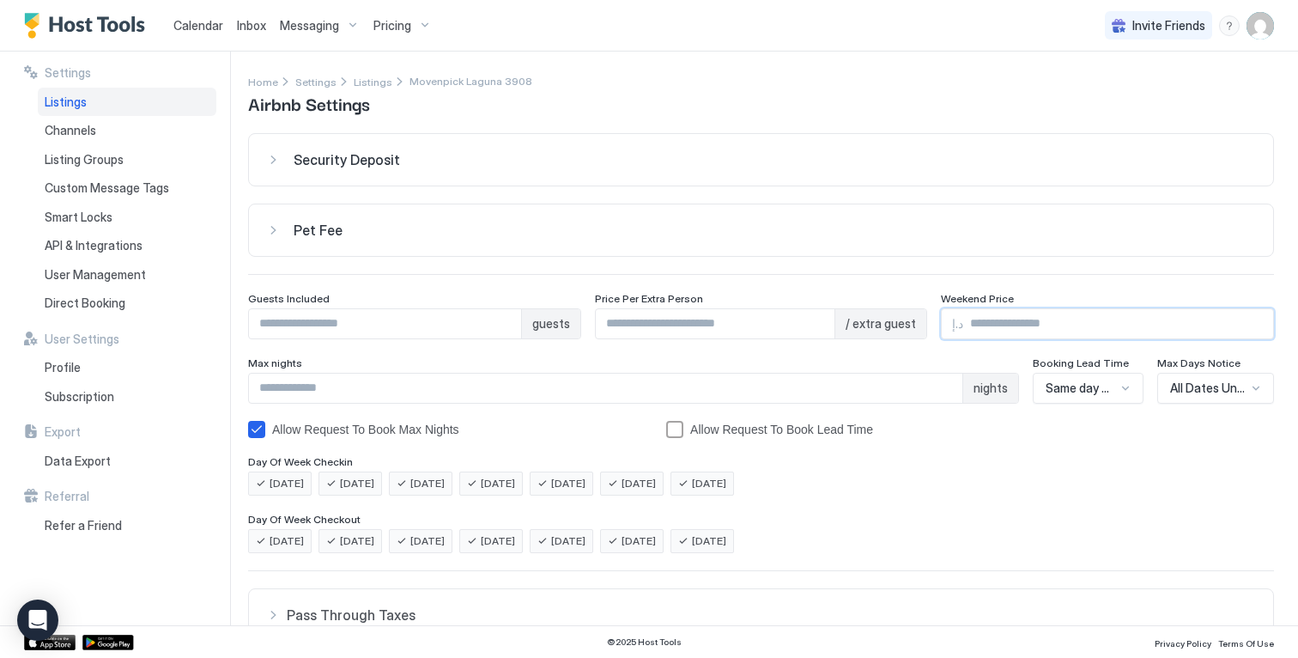
drag, startPoint x: 994, startPoint y: 326, endPoint x: 892, endPoint y: 318, distance: 102.5
click at [892, 318] on div "Guests Included * guests Price Per Extra Person * / extra guest Weekend Price د…" at bounding box center [761, 315] width 1026 height 47
type input "***"
click at [769, 168] on button "Security Deposit" at bounding box center [761, 160] width 1024 height 52
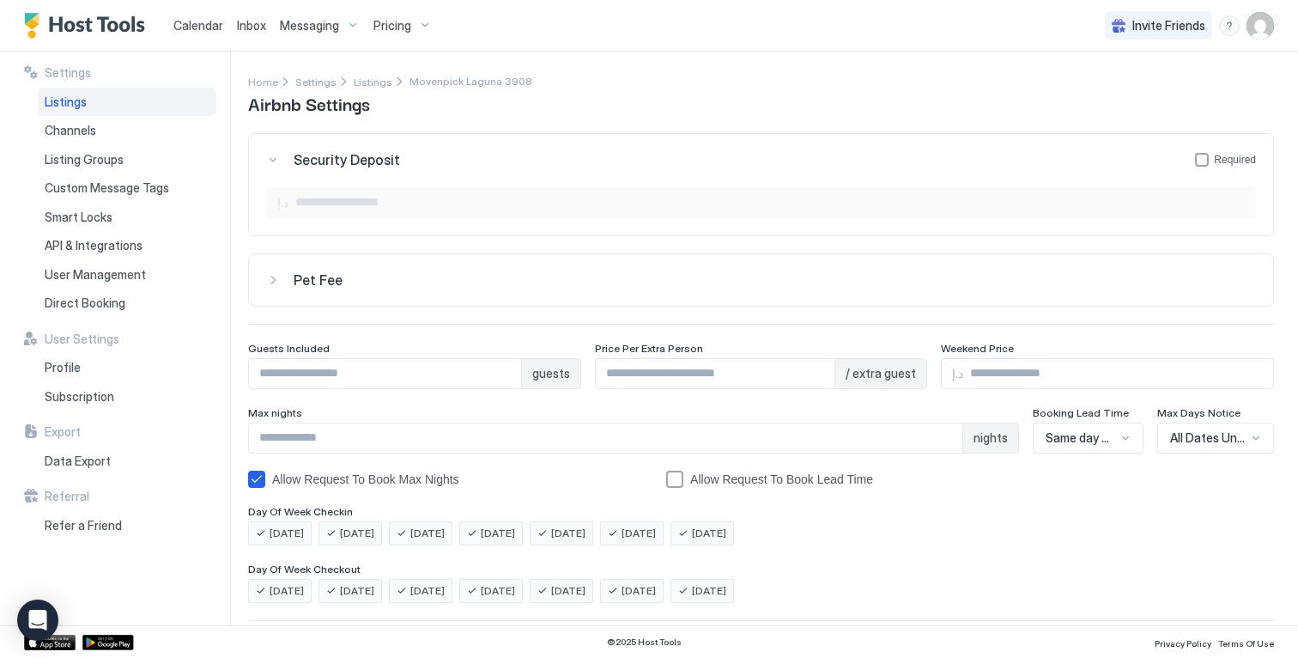
click at [743, 254] on button "Pet Fee" at bounding box center [761, 280] width 1024 height 52
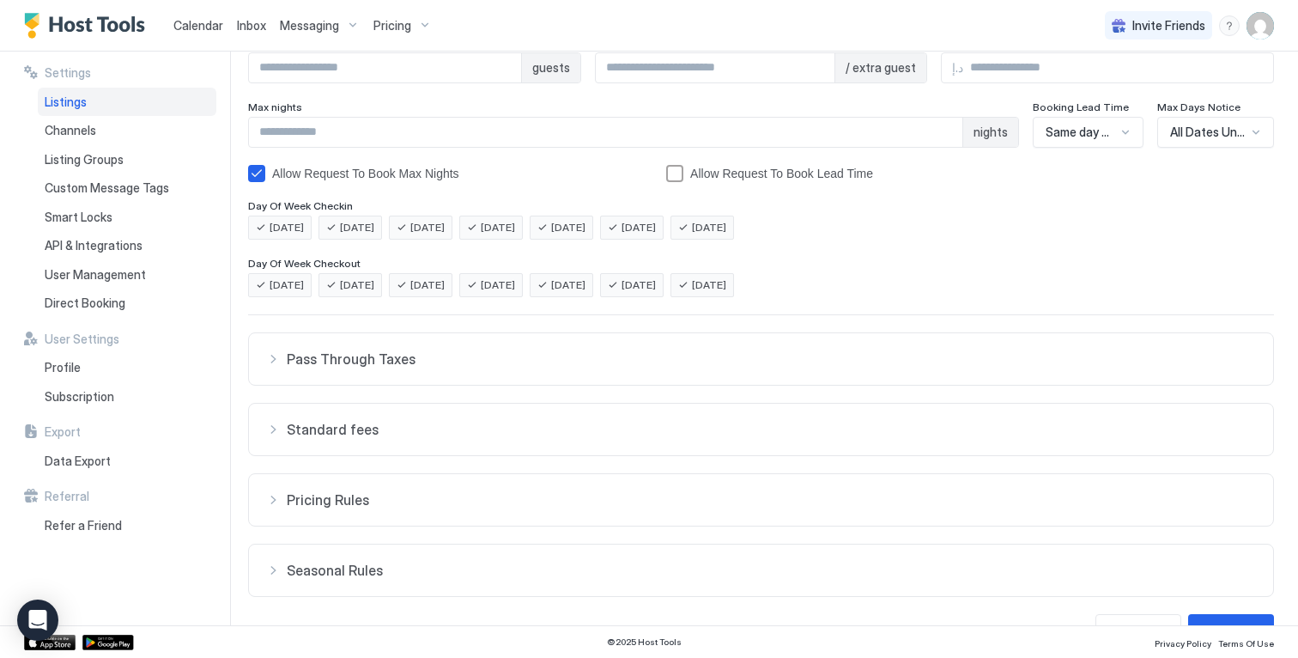
scroll to position [358, 0]
click at [824, 354] on span "Pass Through Taxes" at bounding box center [772, 356] width 970 height 17
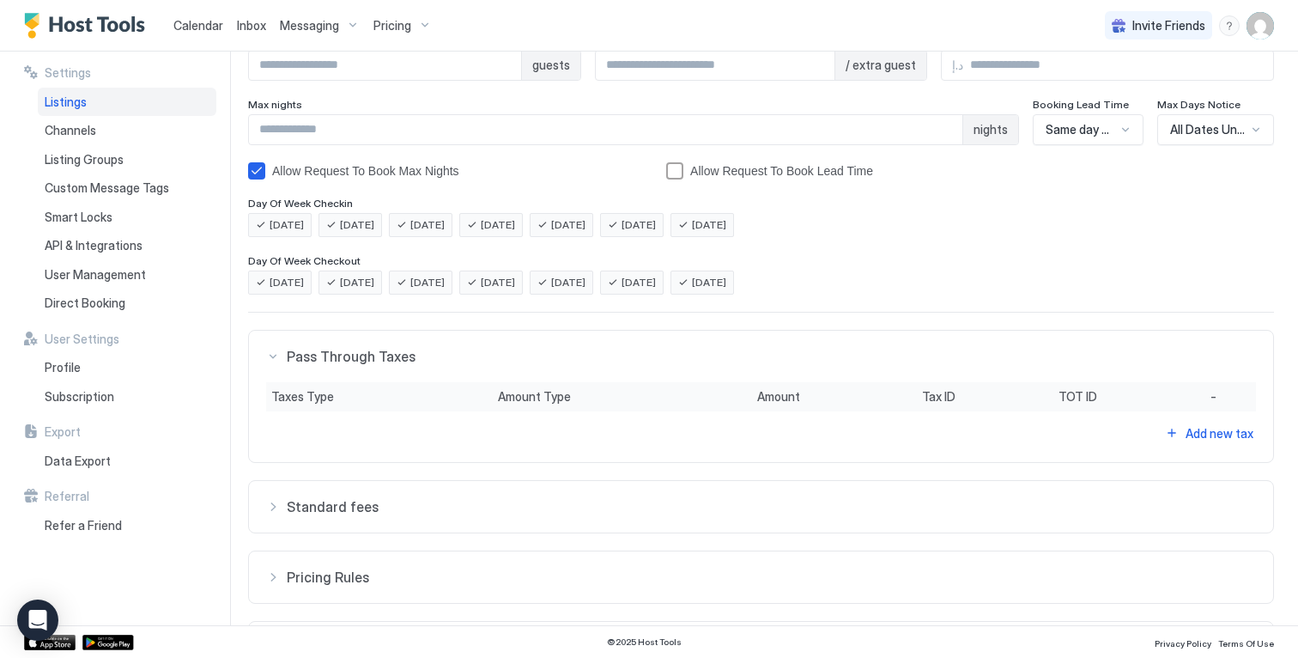
click at [811, 527] on button "Standard fees" at bounding box center [761, 507] width 1024 height 52
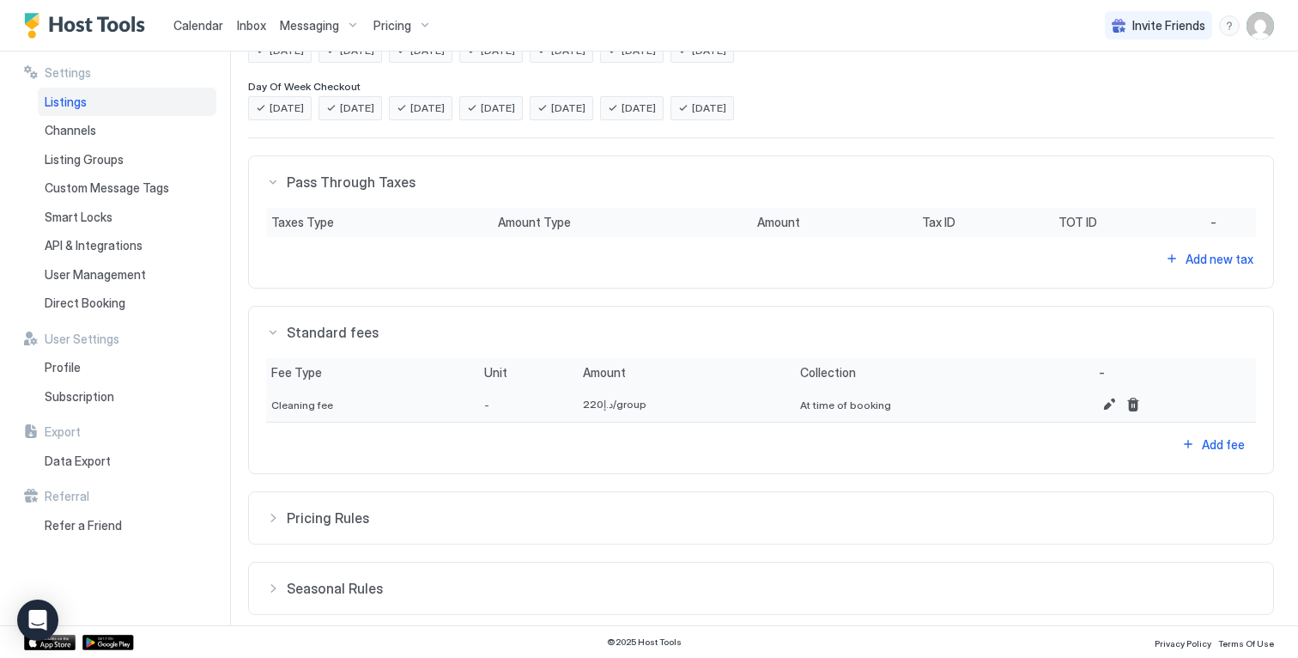
scroll to position [593, 0]
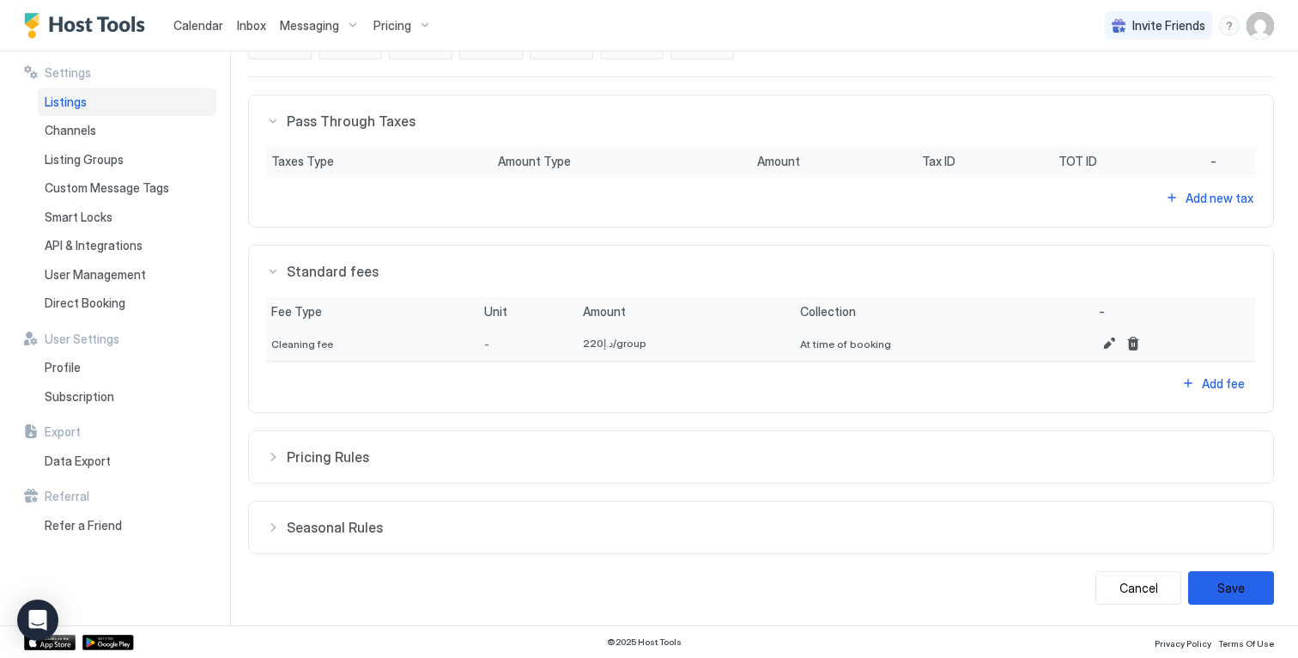
click at [904, 441] on button "Pricing Rules" at bounding box center [761, 457] width 1024 height 52
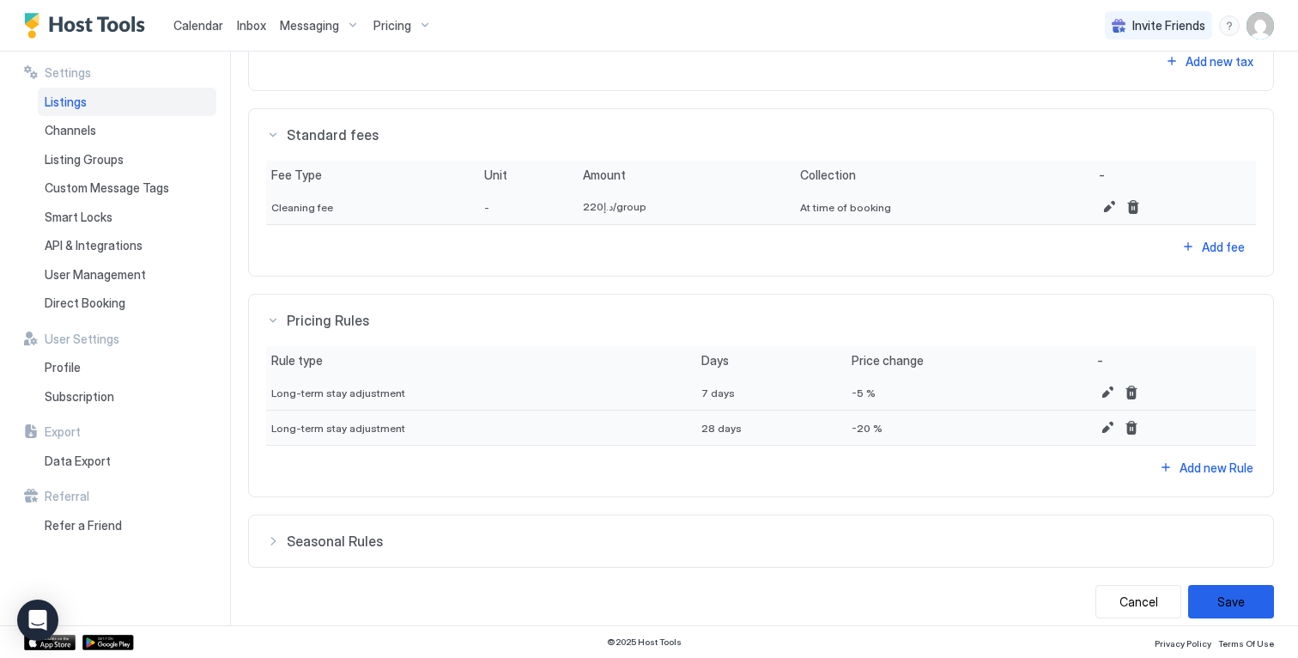
scroll to position [744, 0]
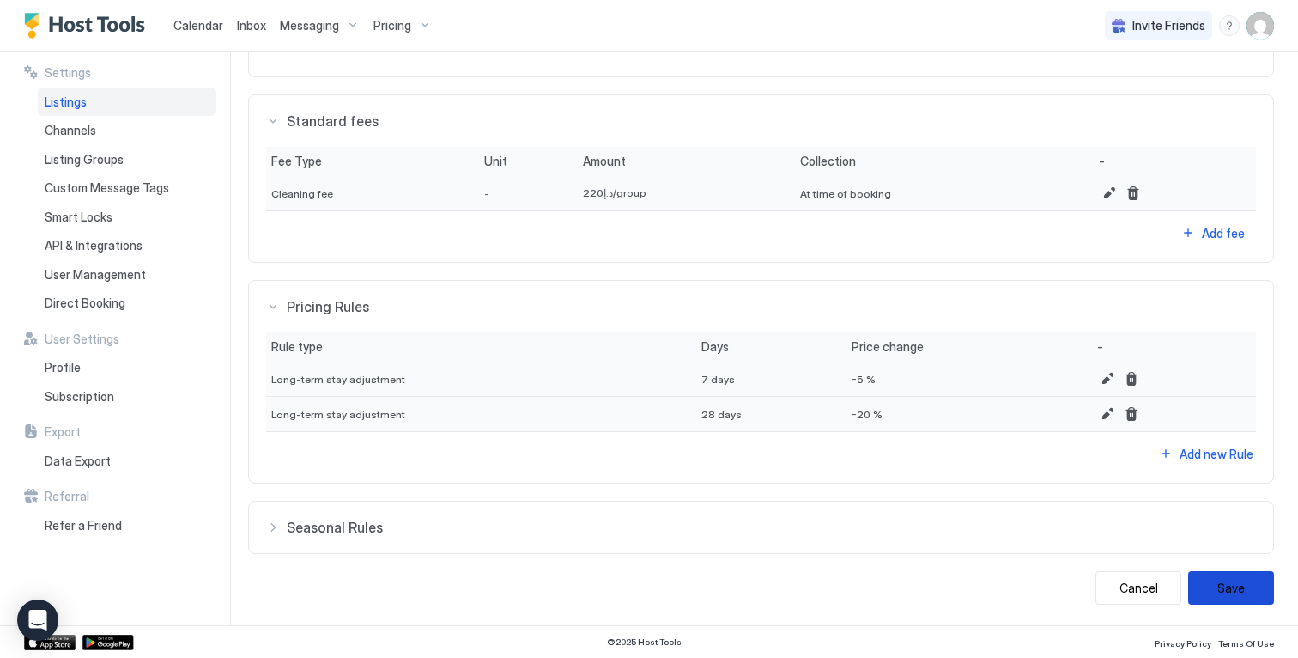
click at [1215, 597] on button "Save" at bounding box center [1231, 587] width 86 height 33
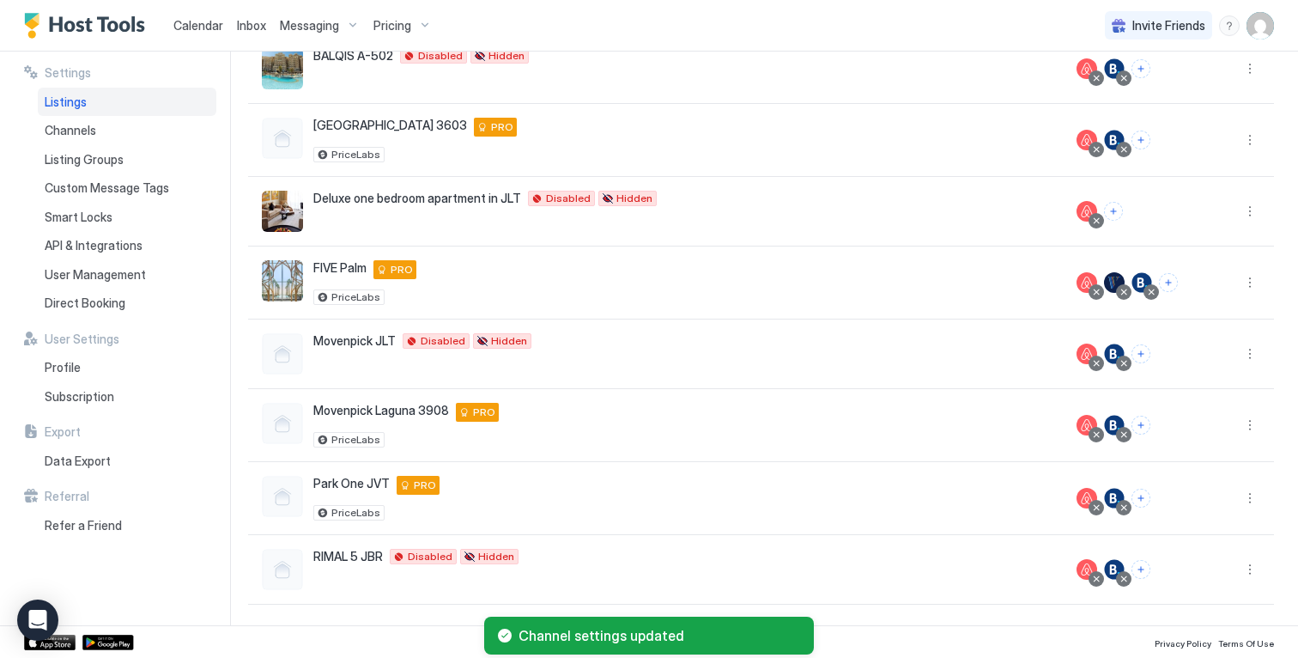
click at [394, 24] on span "Pricing" at bounding box center [393, 25] width 38 height 15
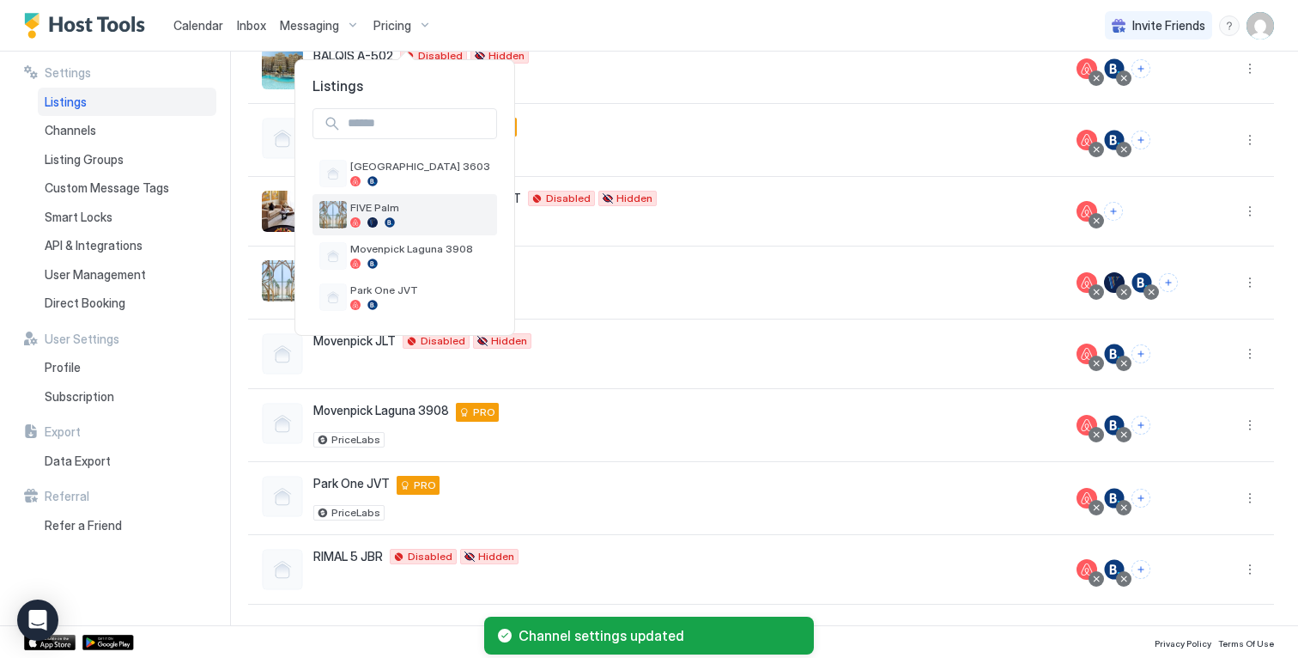
click at [422, 211] on span "FIVE Palm" at bounding box center [420, 207] width 140 height 13
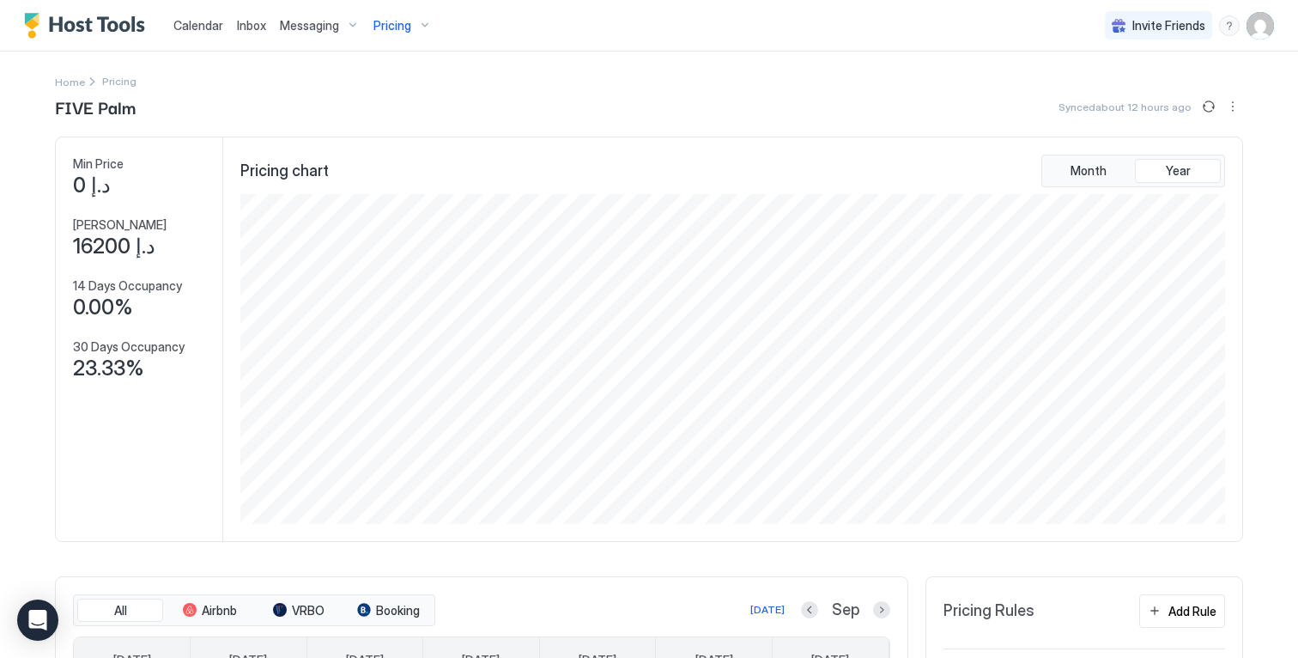
click at [401, 19] on span "Pricing" at bounding box center [393, 25] width 38 height 15
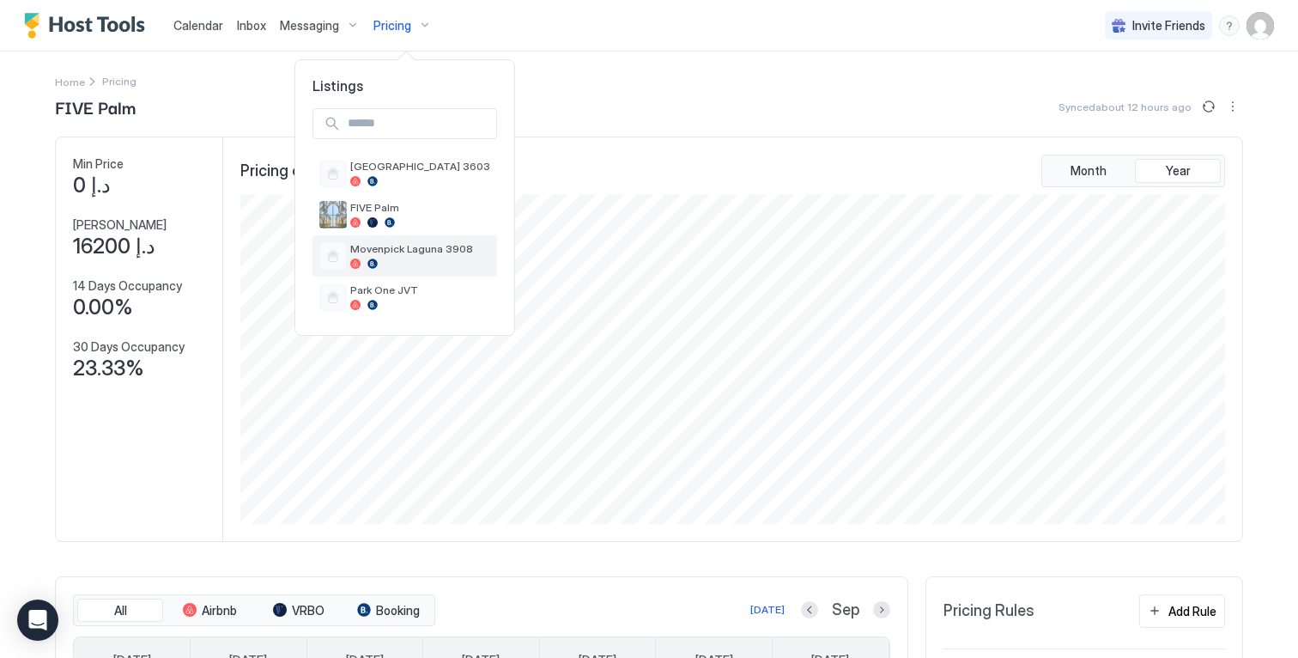
click at [425, 251] on span "Movenpick Laguna 3908" at bounding box center [420, 248] width 140 height 13
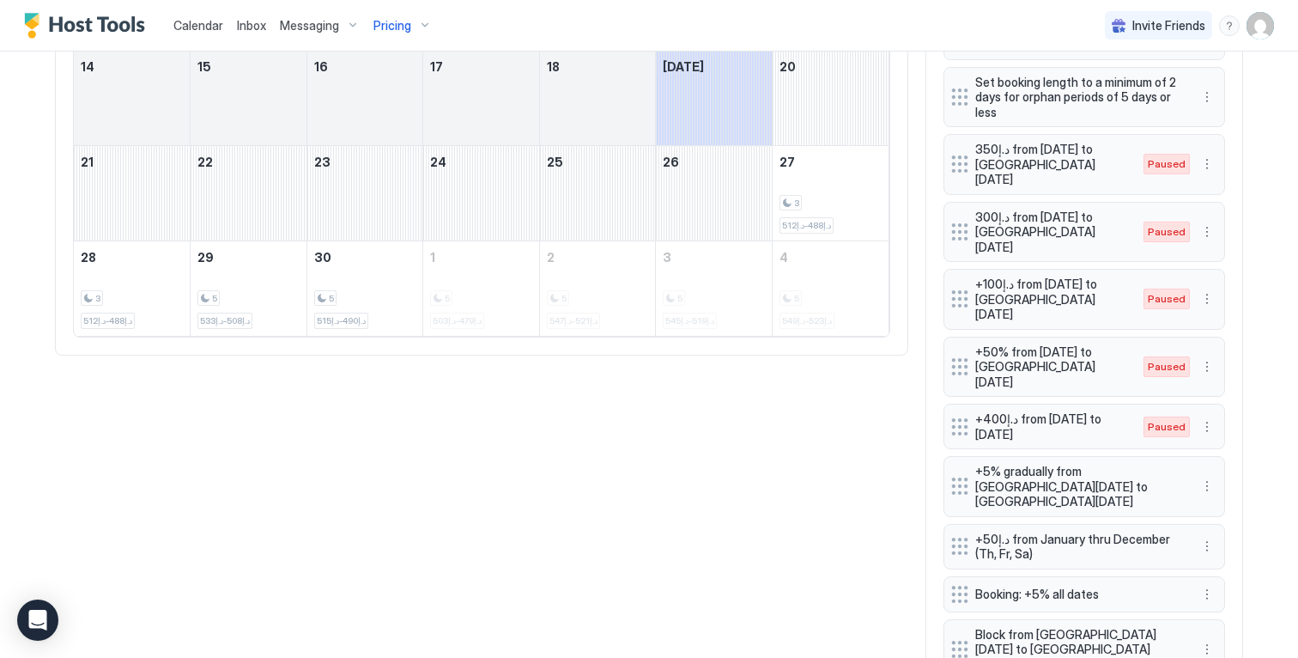
scroll to position [835, 0]
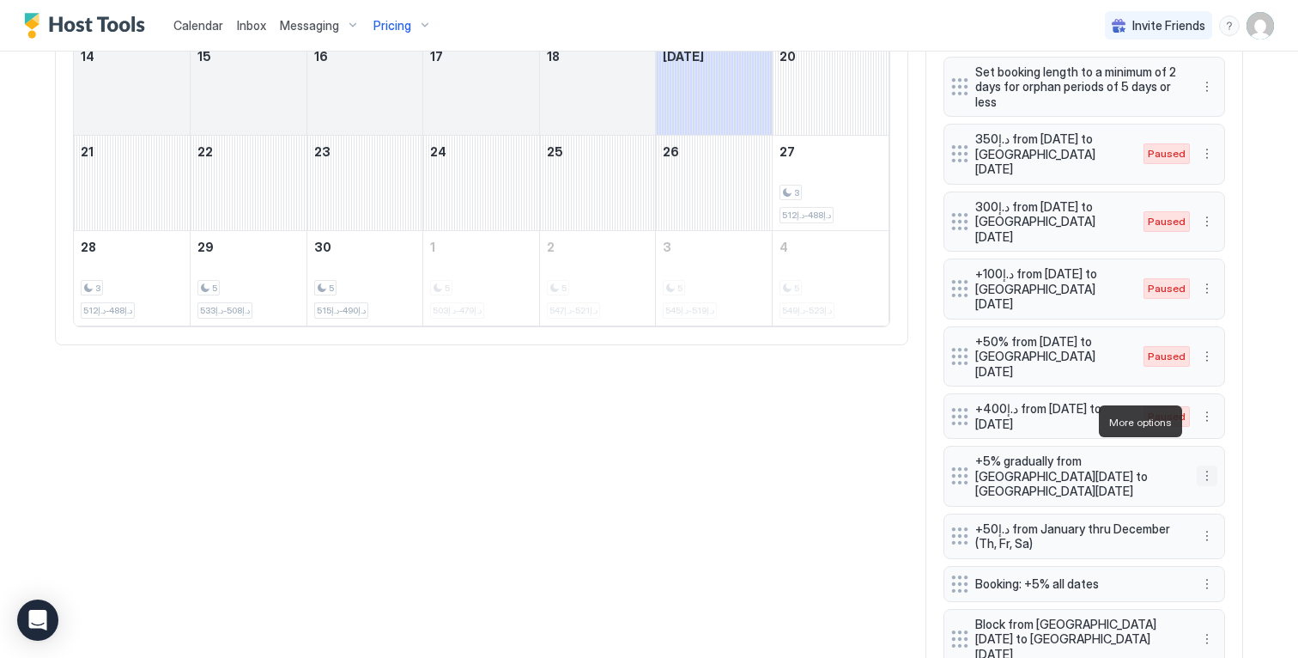
click at [1203, 465] on button "More options" at bounding box center [1207, 475] width 21 height 21
click at [1225, 466] on span "Pause" at bounding box center [1233, 472] width 31 height 13
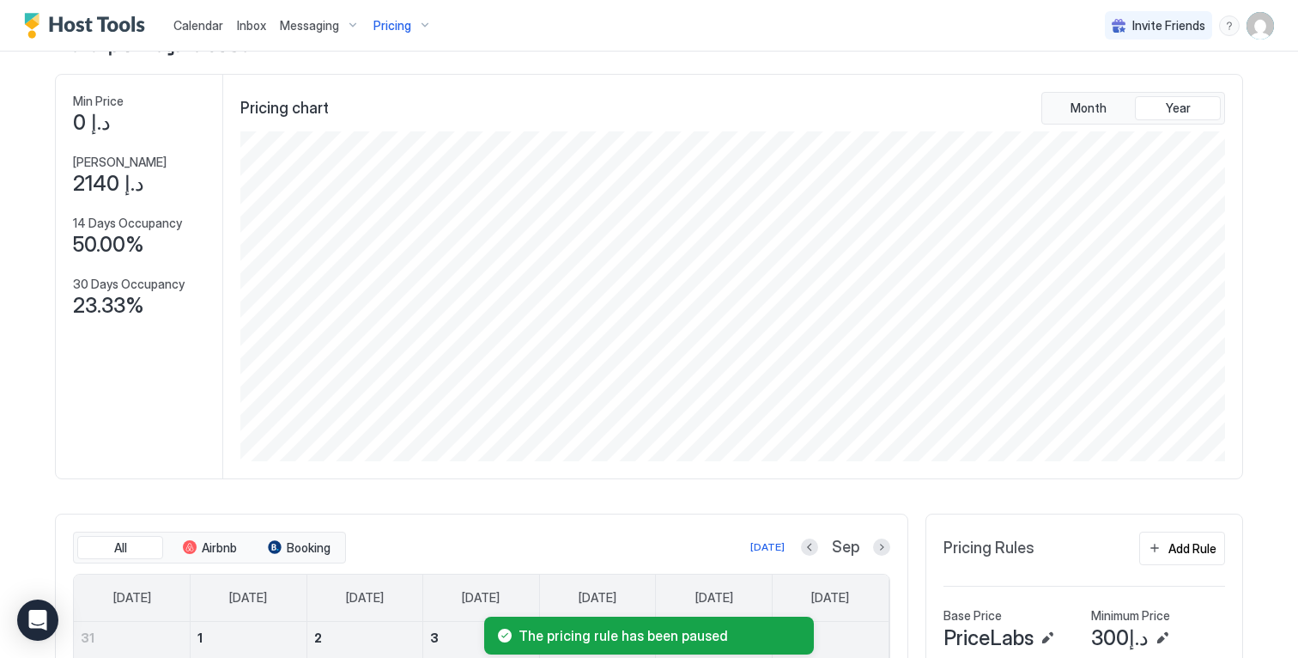
scroll to position [0, 0]
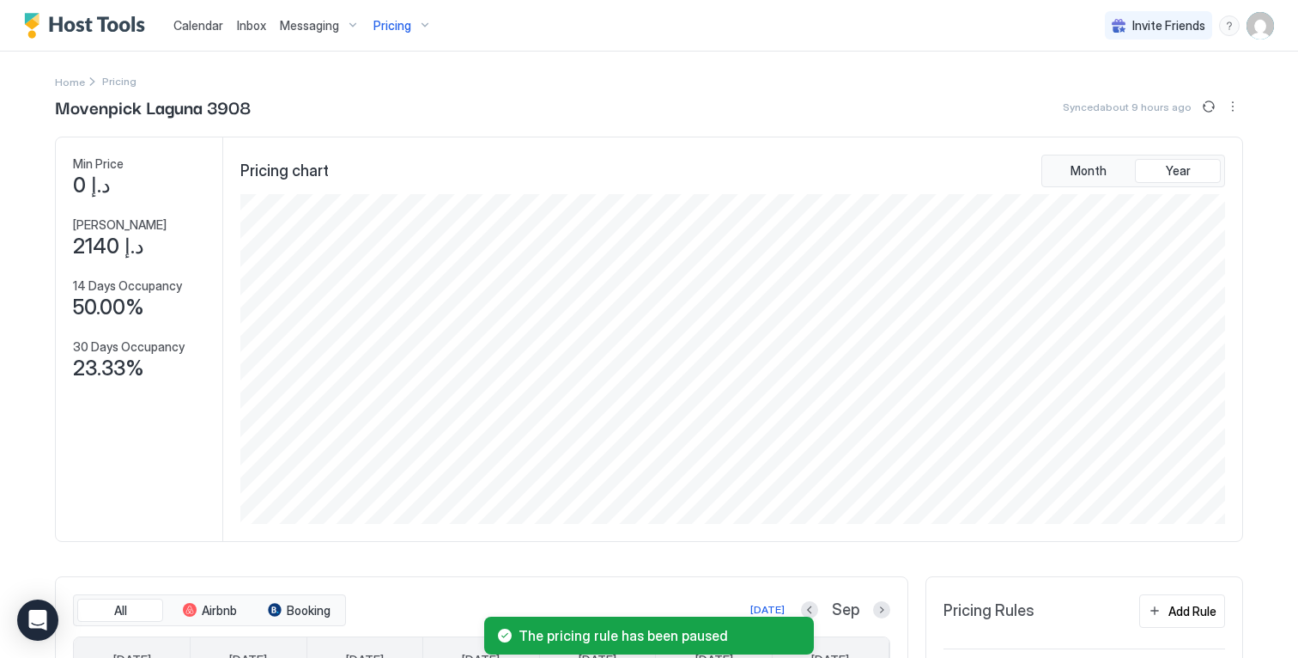
click at [1257, 24] on img "User profile" at bounding box center [1260, 25] width 27 height 27
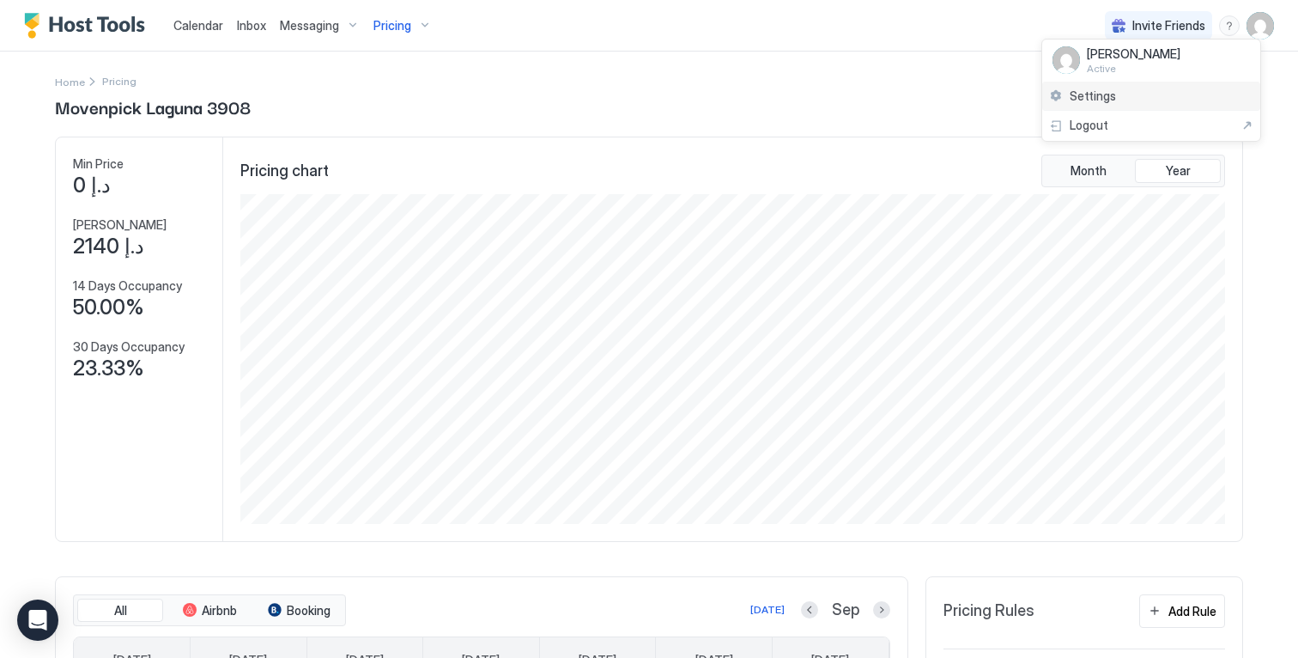
click at [1131, 96] on div "Settings" at bounding box center [1152, 97] width 218 height 30
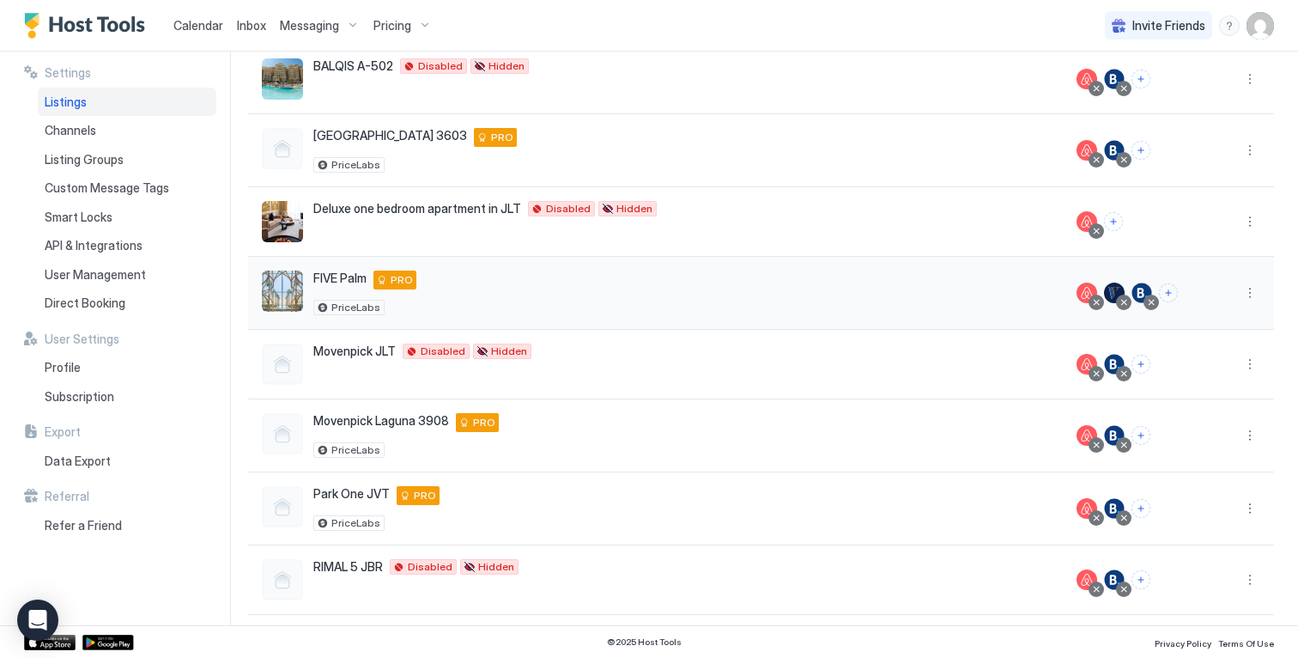
scroll to position [179, 0]
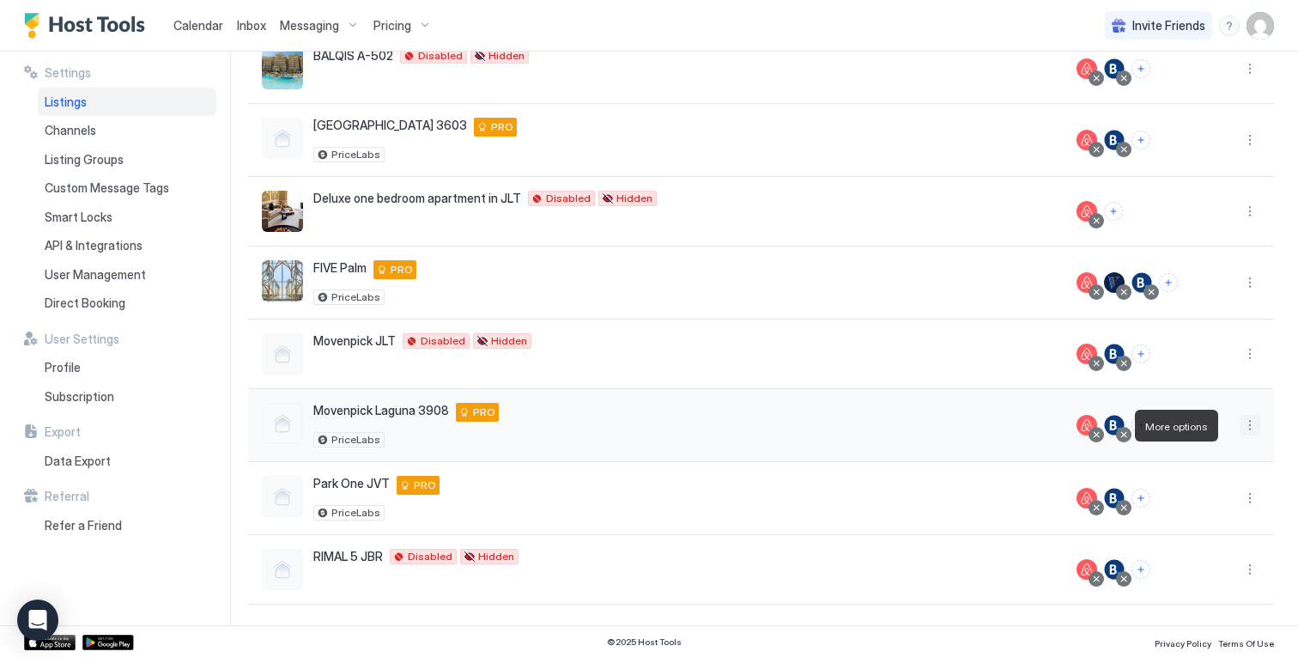
click at [1240, 426] on button "More options" at bounding box center [1250, 425] width 21 height 21
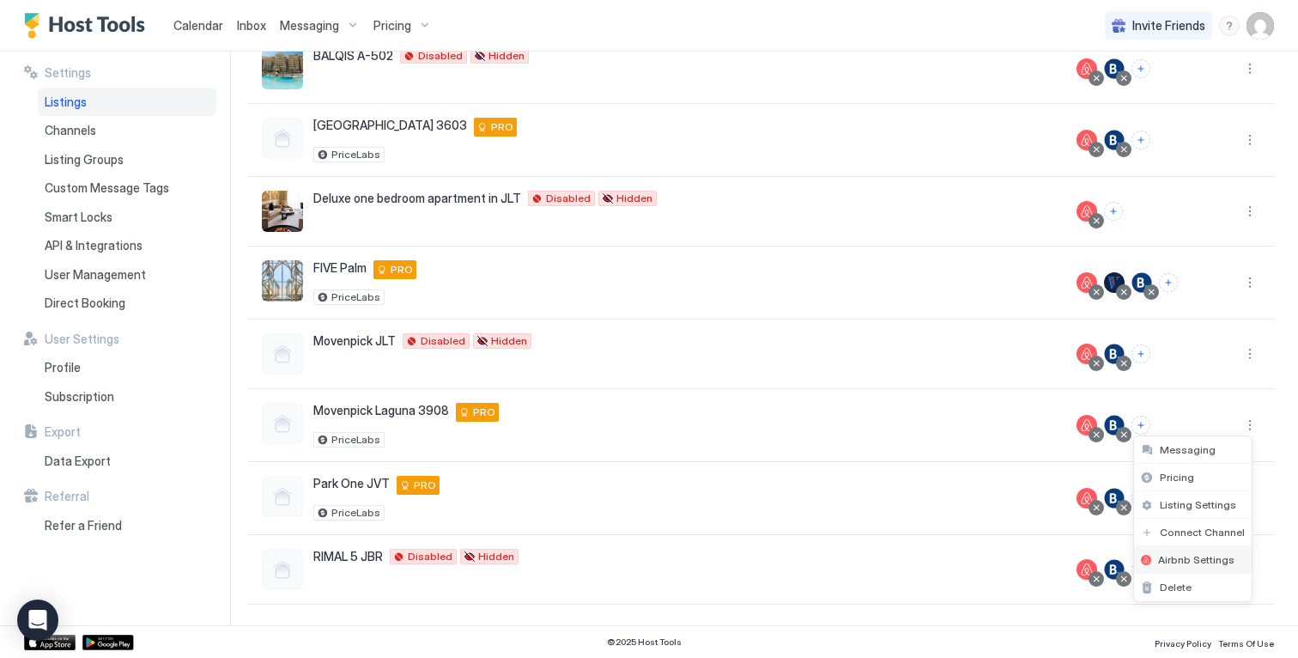
click at [1182, 563] on span "Airbnb Settings" at bounding box center [1196, 559] width 76 height 13
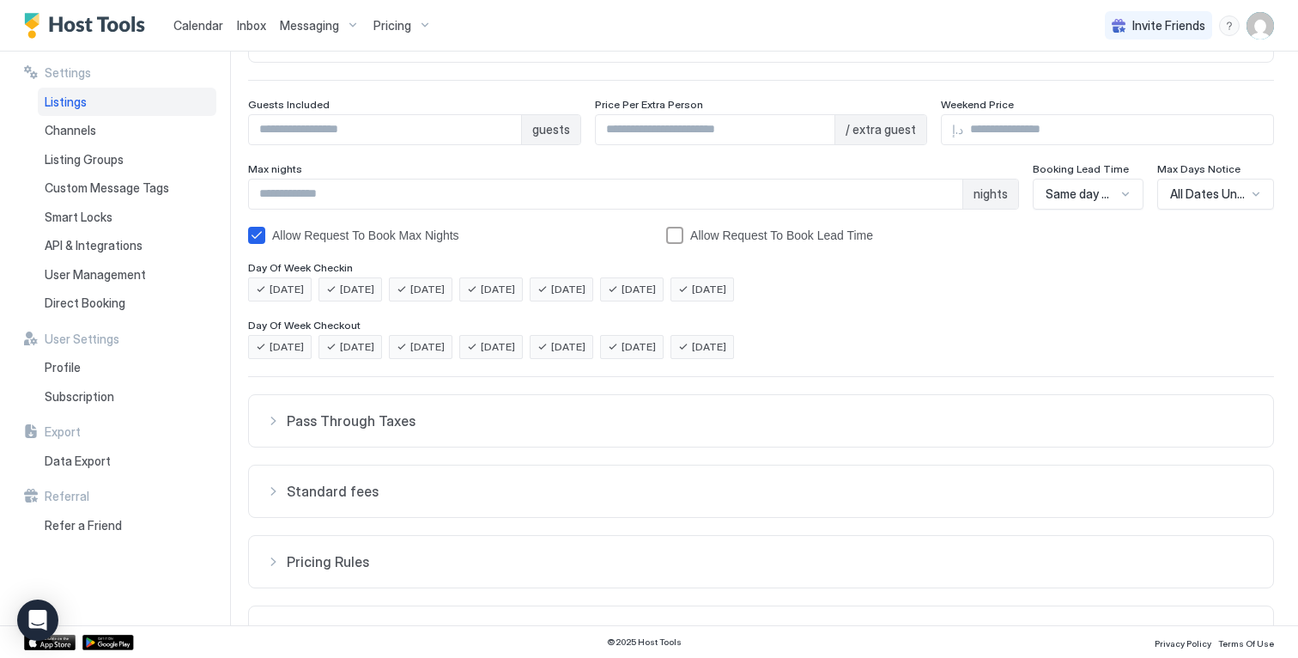
scroll to position [299, 0]
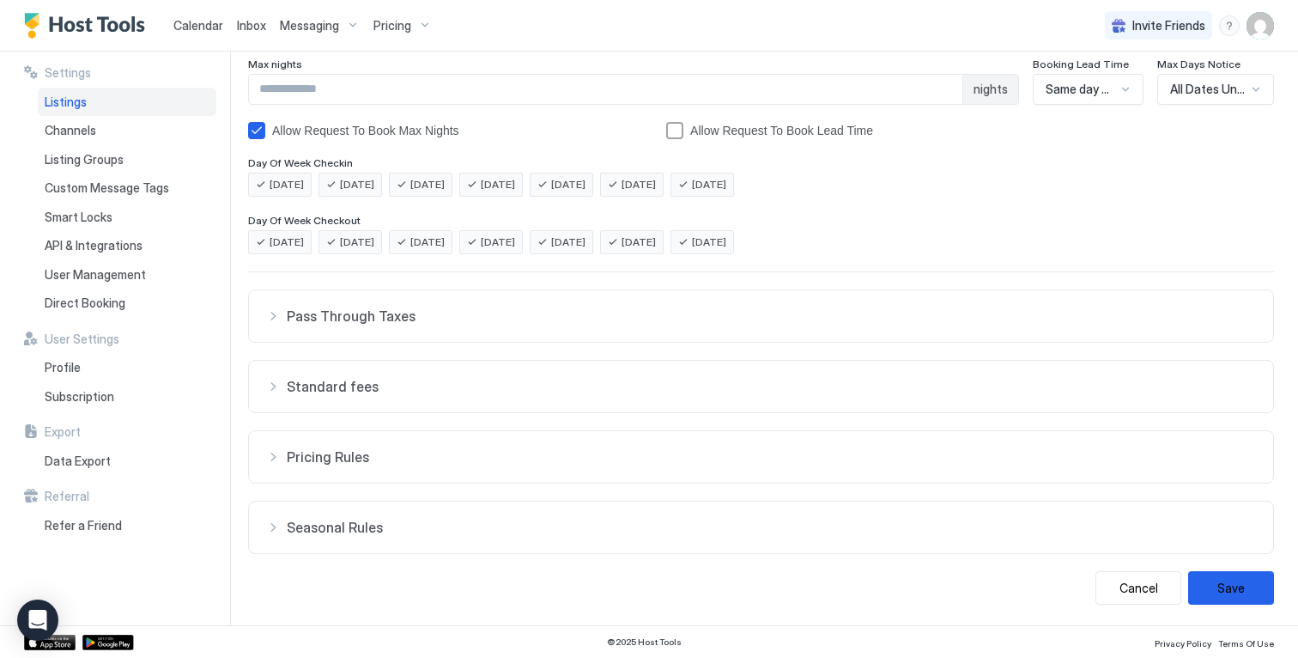
click at [459, 442] on button "Pricing Rules" at bounding box center [761, 457] width 1024 height 52
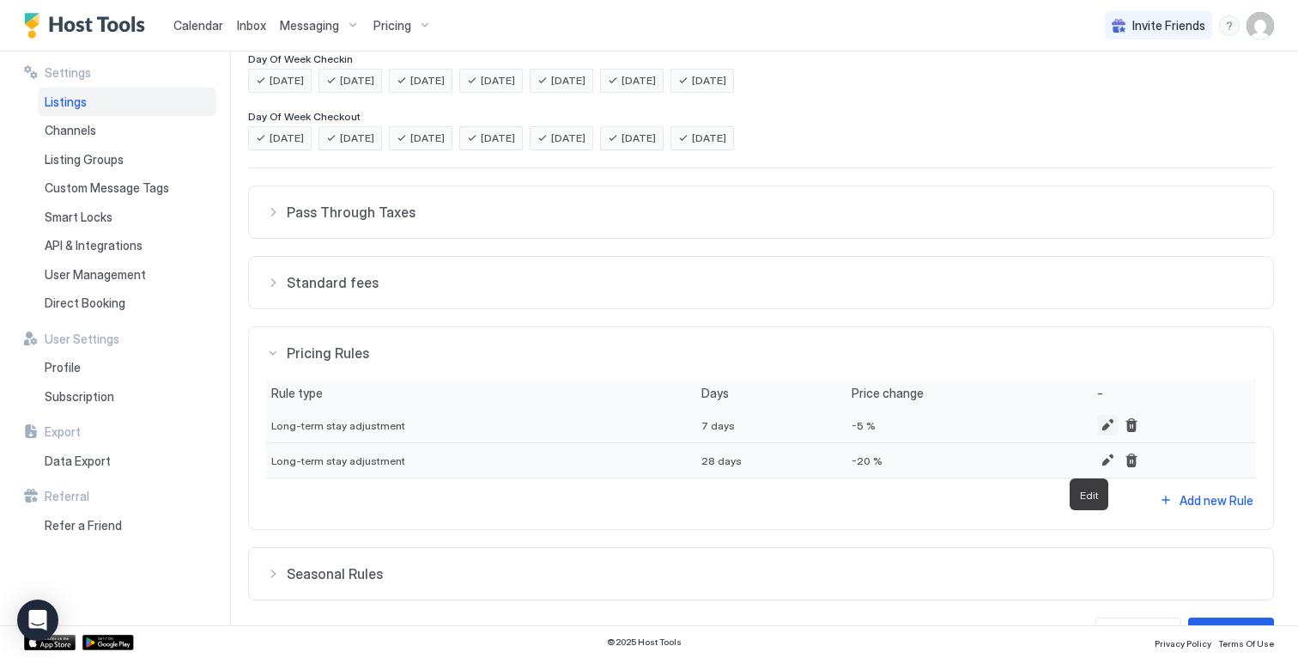
scroll to position [449, 0]
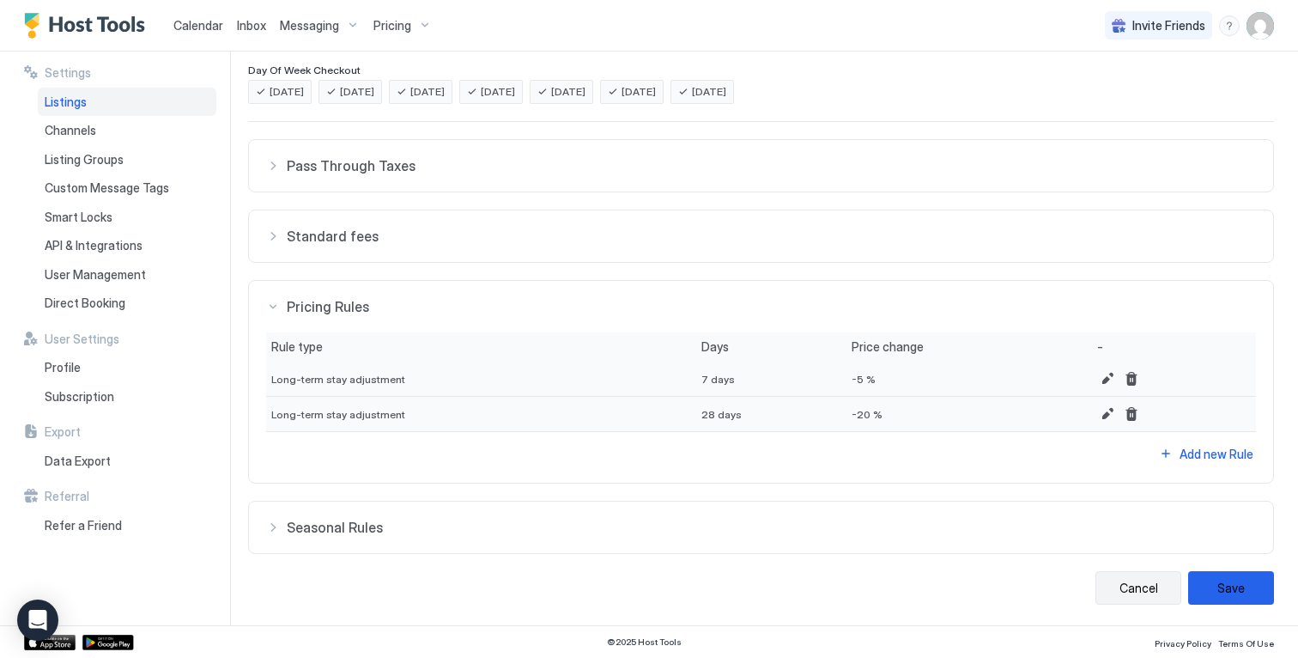
click at [1104, 596] on button "Cancel" at bounding box center [1139, 587] width 86 height 33
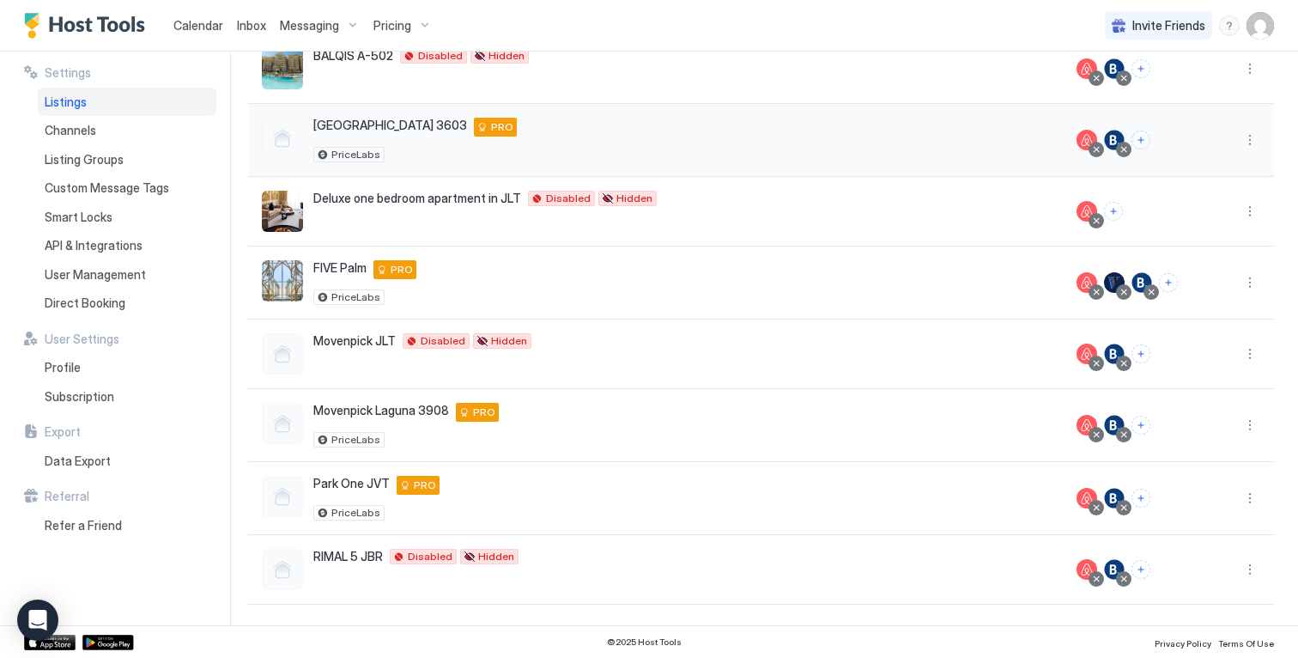
scroll to position [179, 0]
click at [398, 23] on span "Pricing" at bounding box center [393, 25] width 38 height 15
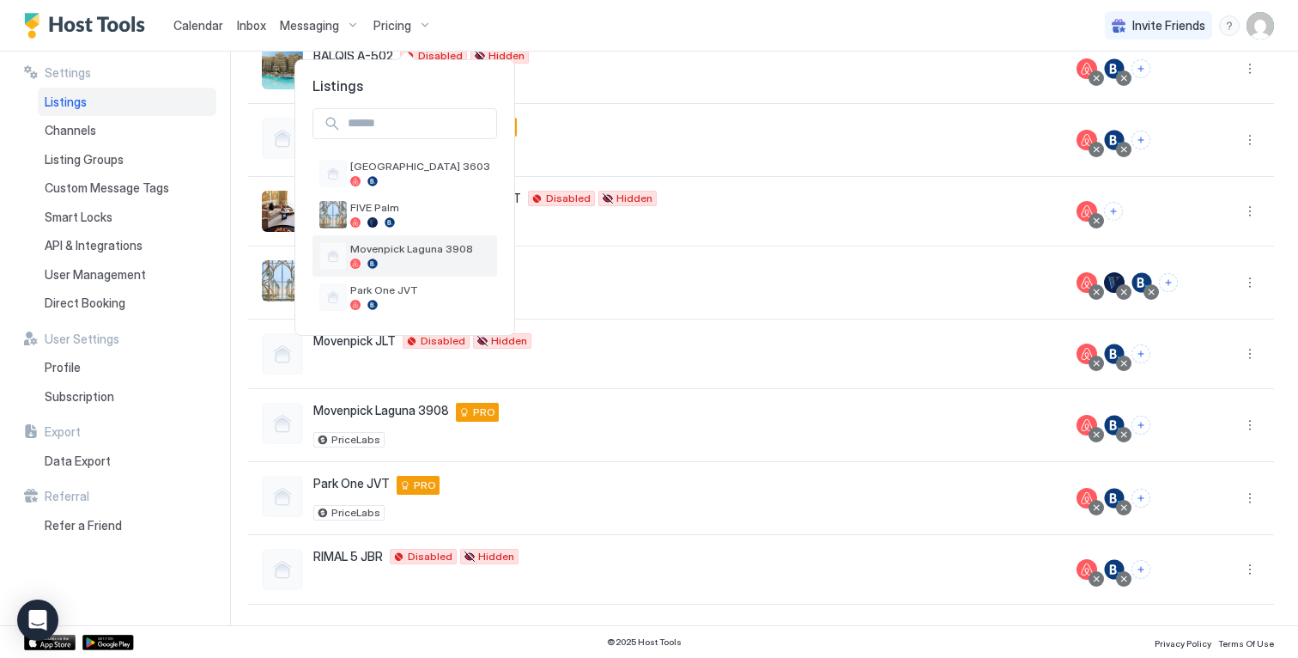
click at [417, 238] on div "Movenpick Laguna 3908" at bounding box center [405, 255] width 185 height 41
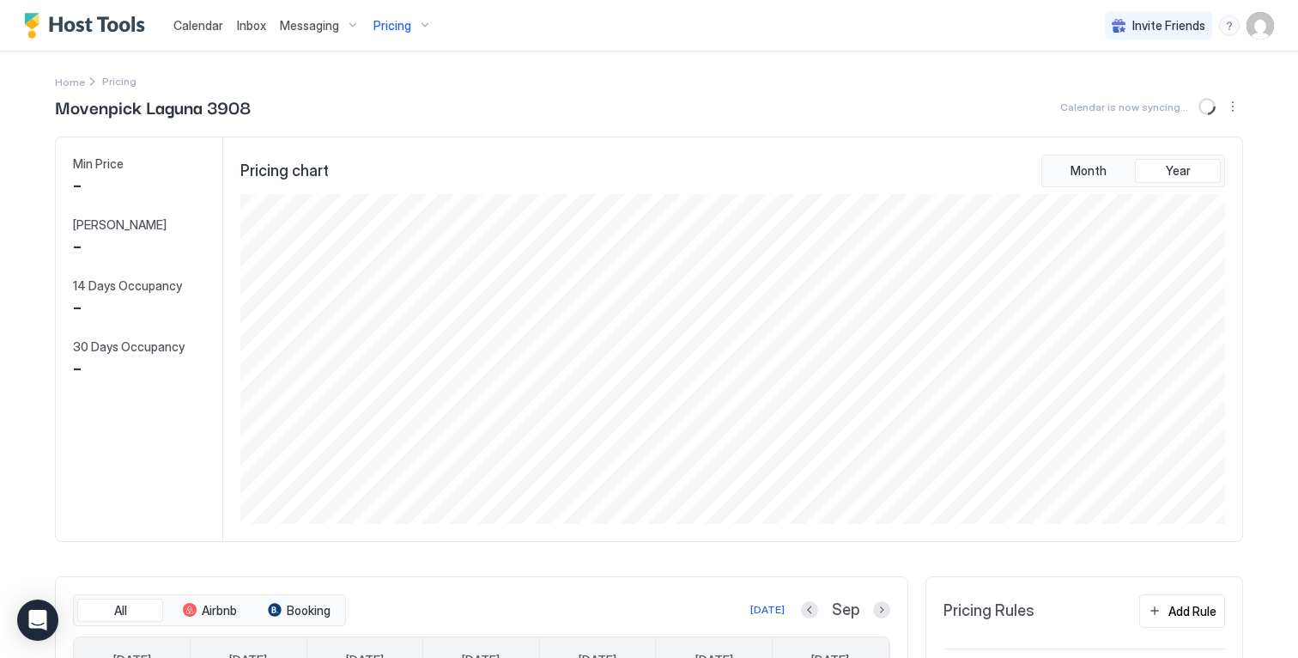
scroll to position [330, 988]
click at [405, 18] on span "Pricing" at bounding box center [393, 25] width 38 height 15
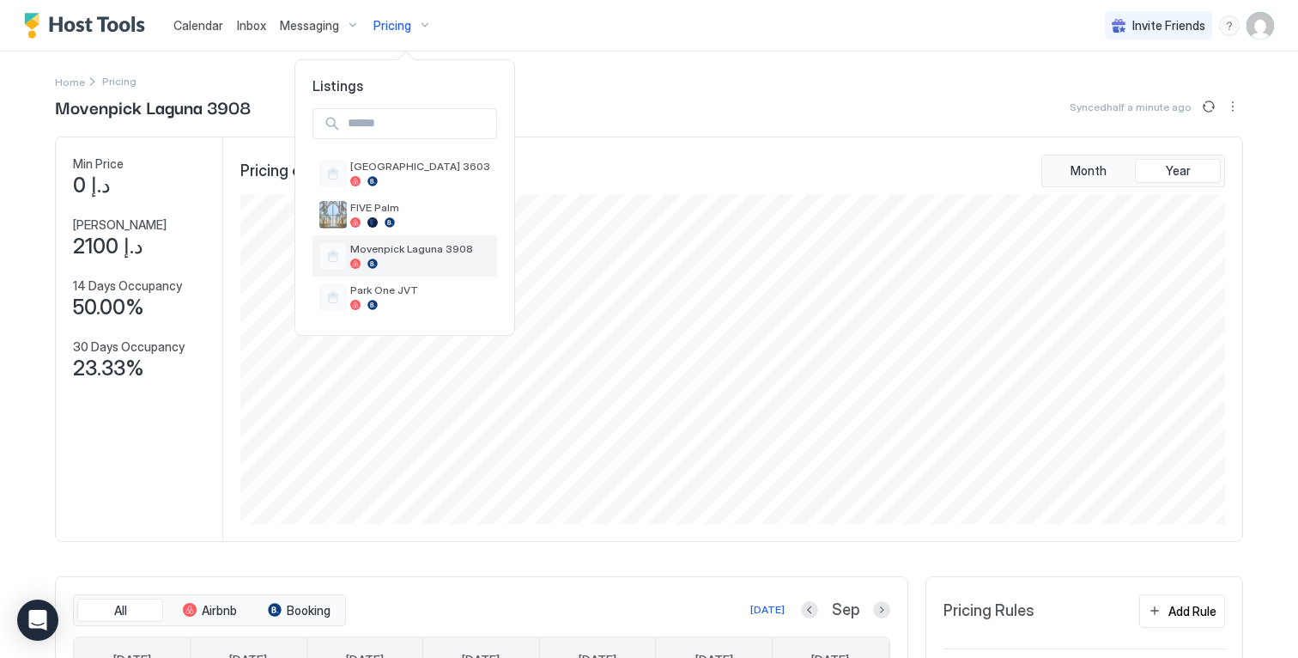
click at [435, 249] on span "Movenpick Laguna 3908" at bounding box center [420, 248] width 140 height 13
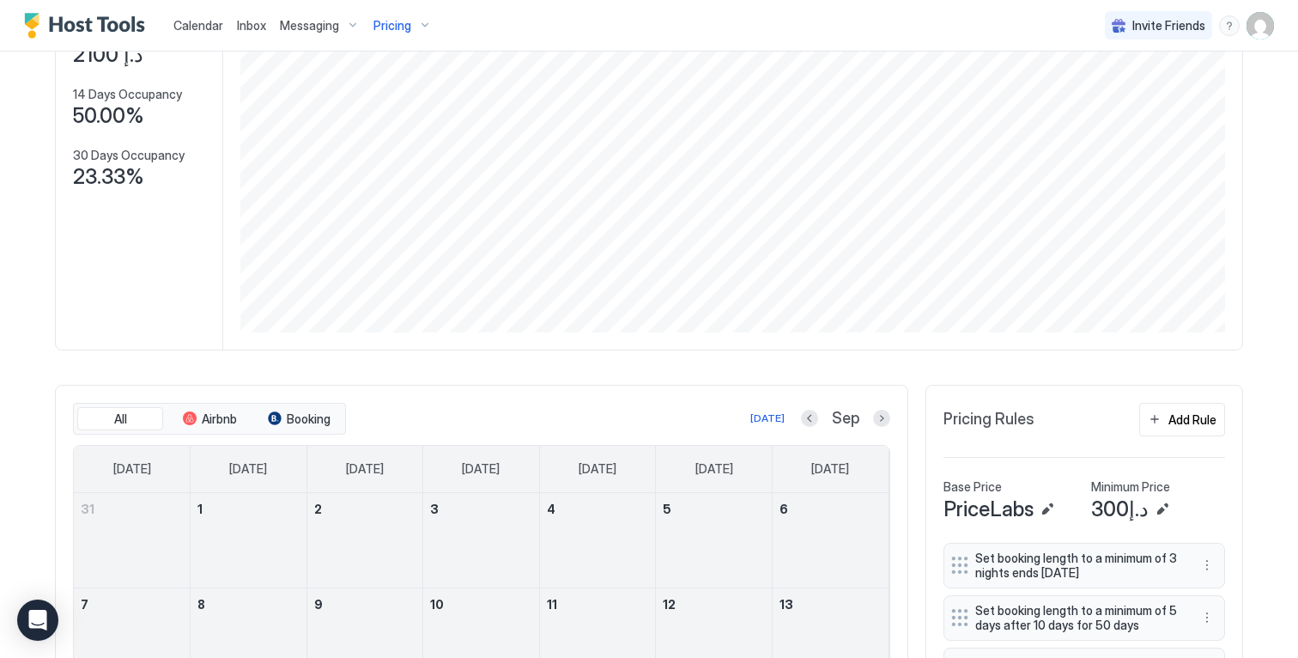
scroll to position [816, 0]
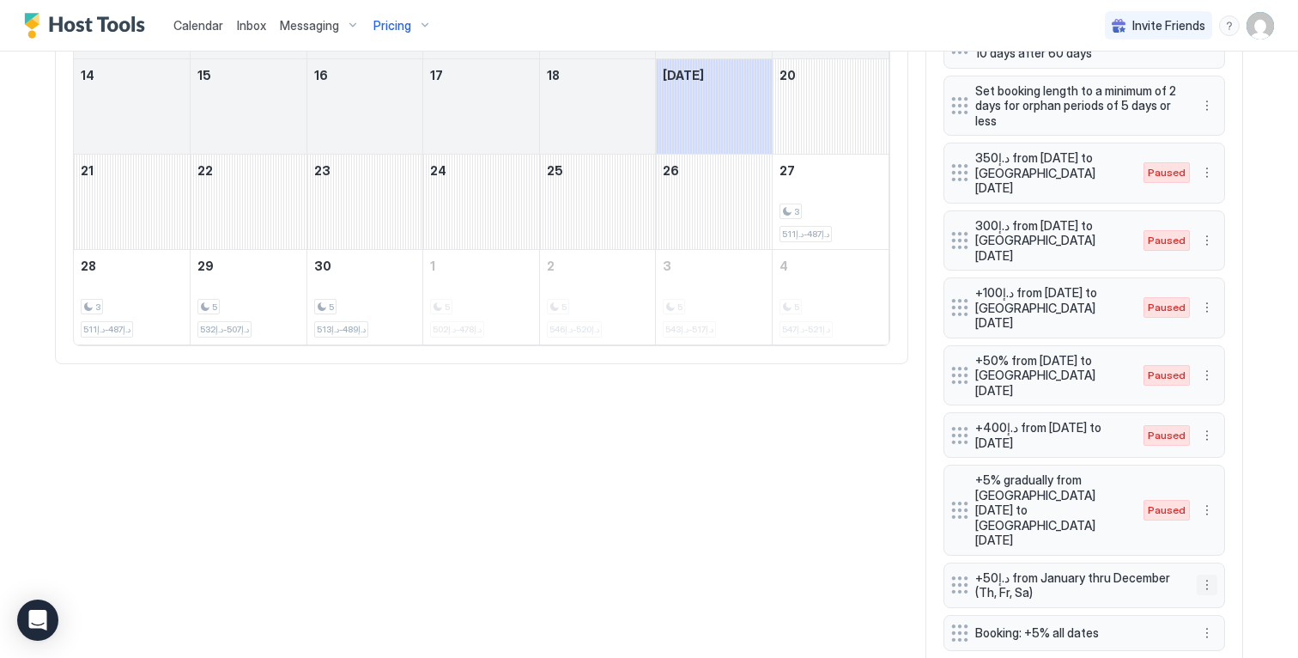
click at [1197, 574] on button "More options" at bounding box center [1207, 584] width 21 height 21
click at [1220, 556] on span "Pause" at bounding box center [1233, 558] width 31 height 13
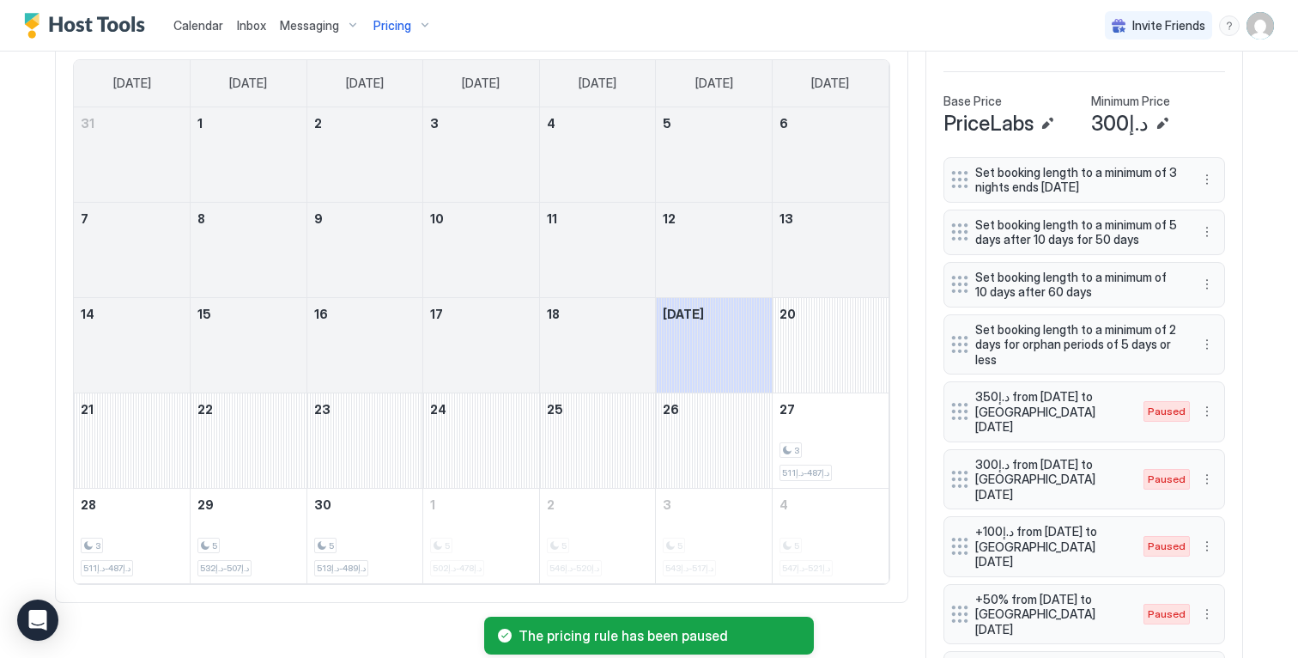
scroll to position [0, 0]
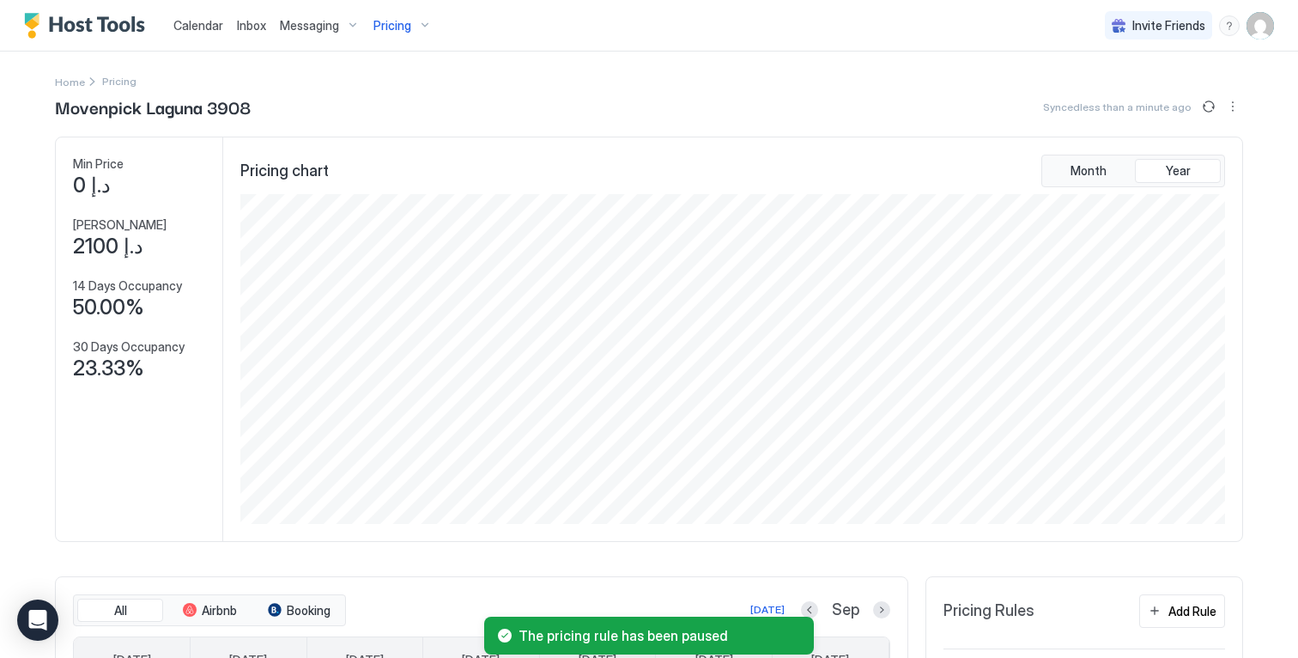
click at [395, 27] on span "Pricing" at bounding box center [393, 25] width 38 height 15
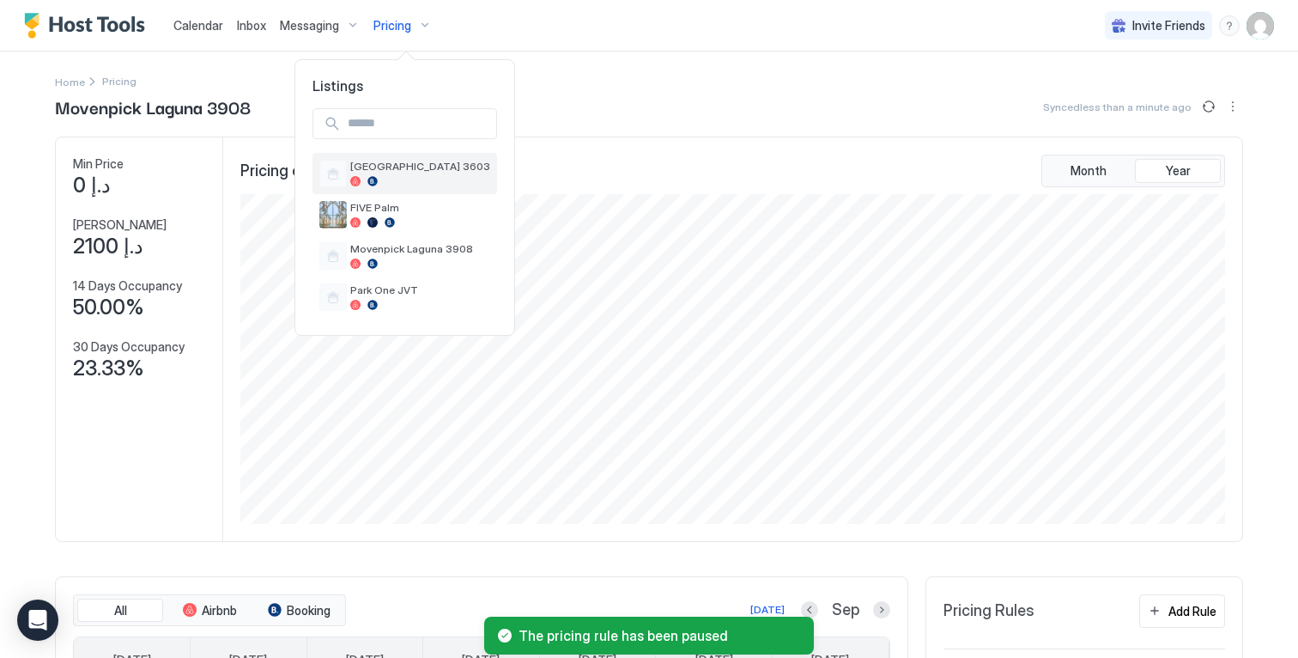
click at [397, 179] on div at bounding box center [420, 181] width 140 height 10
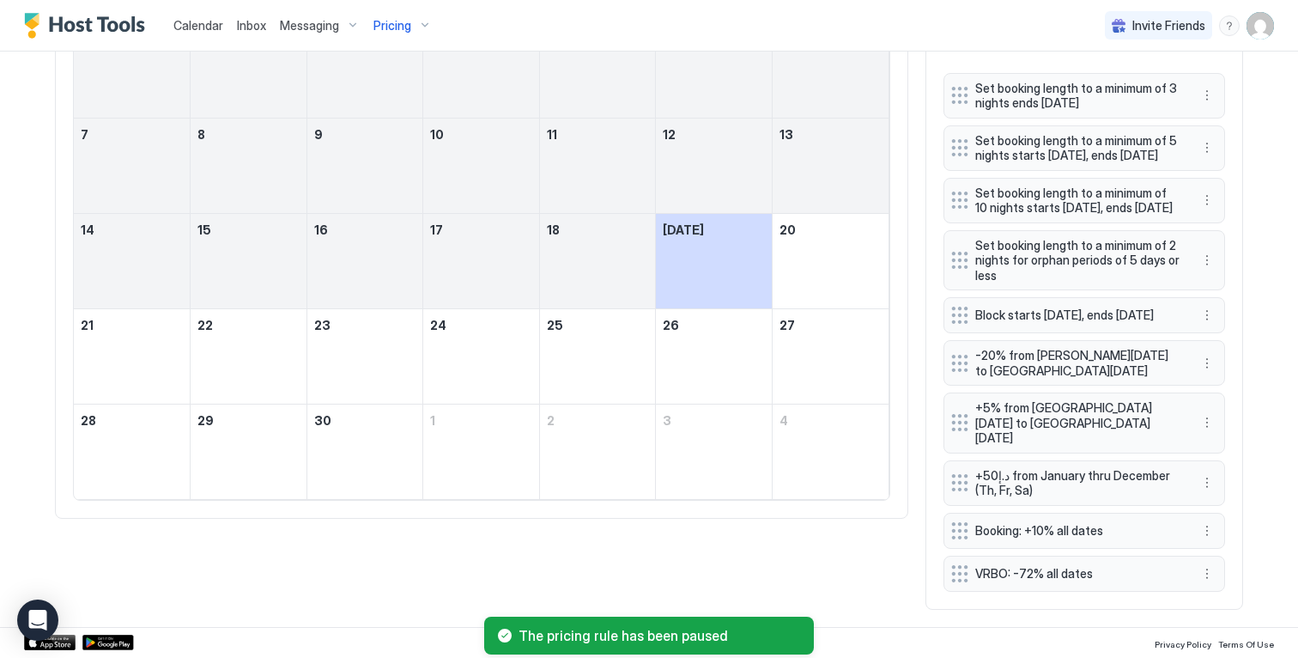
scroll to position [698, 0]
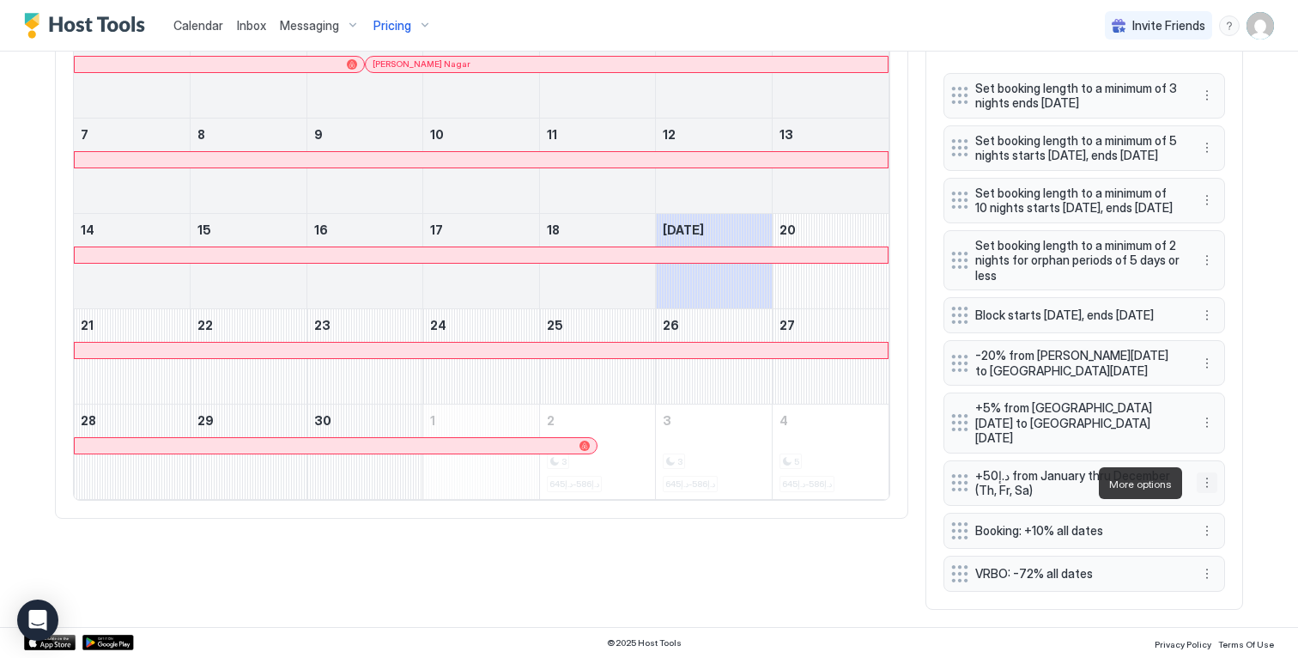
click at [1199, 481] on button "More options" at bounding box center [1207, 482] width 21 height 21
click at [1213, 537] on div "Pause" at bounding box center [1224, 534] width 50 height 13
click at [1201, 374] on button "More options" at bounding box center [1207, 363] width 21 height 21
click at [1222, 428] on span "Pause" at bounding box center [1233, 429] width 31 height 13
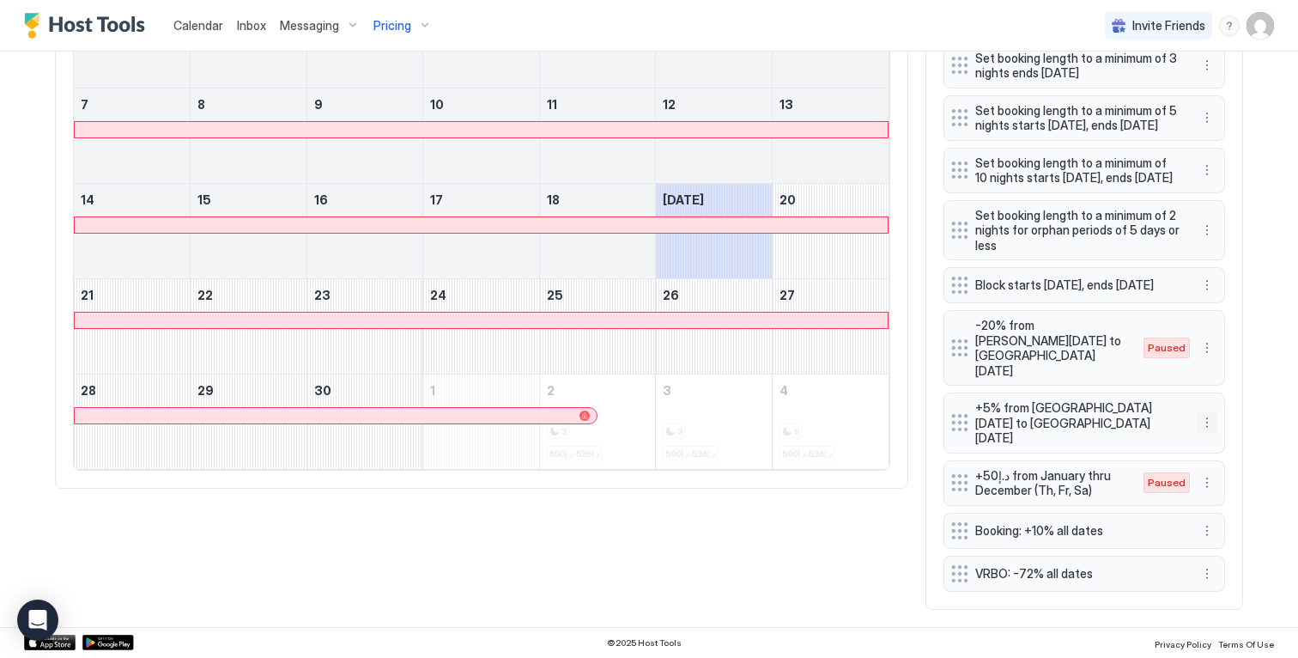
click at [1198, 428] on button "More options" at bounding box center [1207, 422] width 21 height 21
click at [1213, 481] on div "Pause" at bounding box center [1224, 482] width 50 height 13
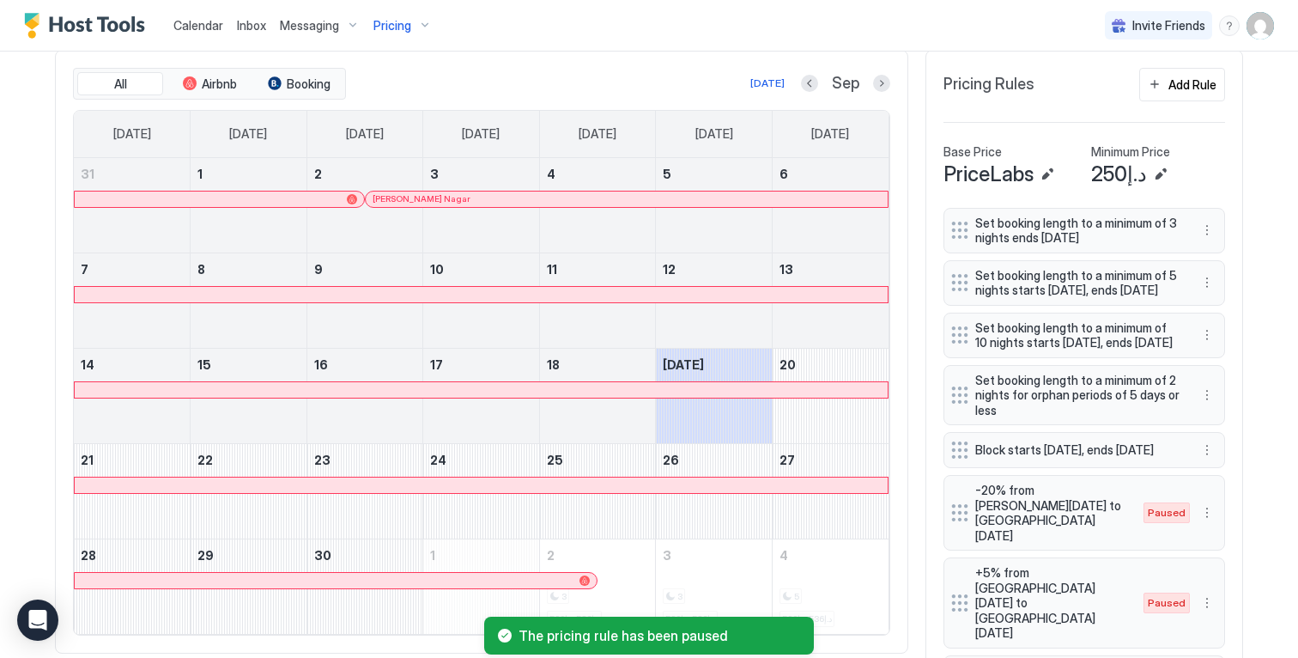
scroll to position [187, 0]
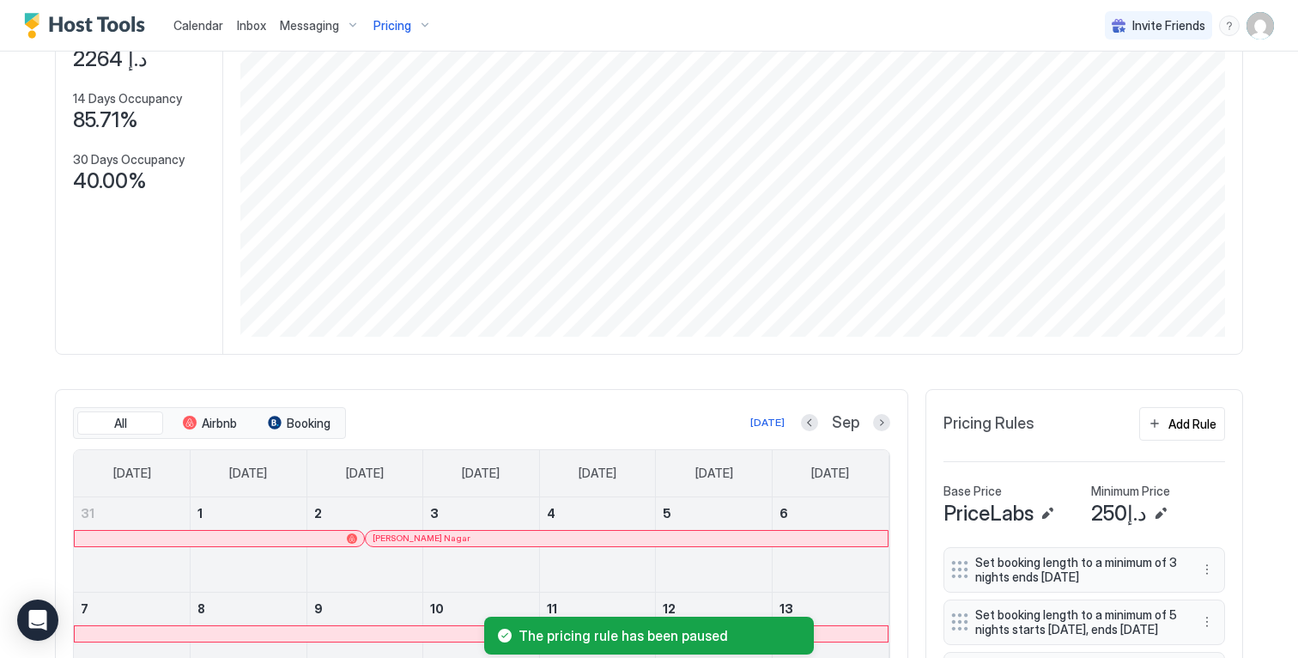
click at [369, 21] on div "Pricing" at bounding box center [403, 25] width 72 height 29
click at [398, 209] on span "FIVE Palm" at bounding box center [420, 207] width 140 height 13
